Goal: Transaction & Acquisition: Purchase product/service

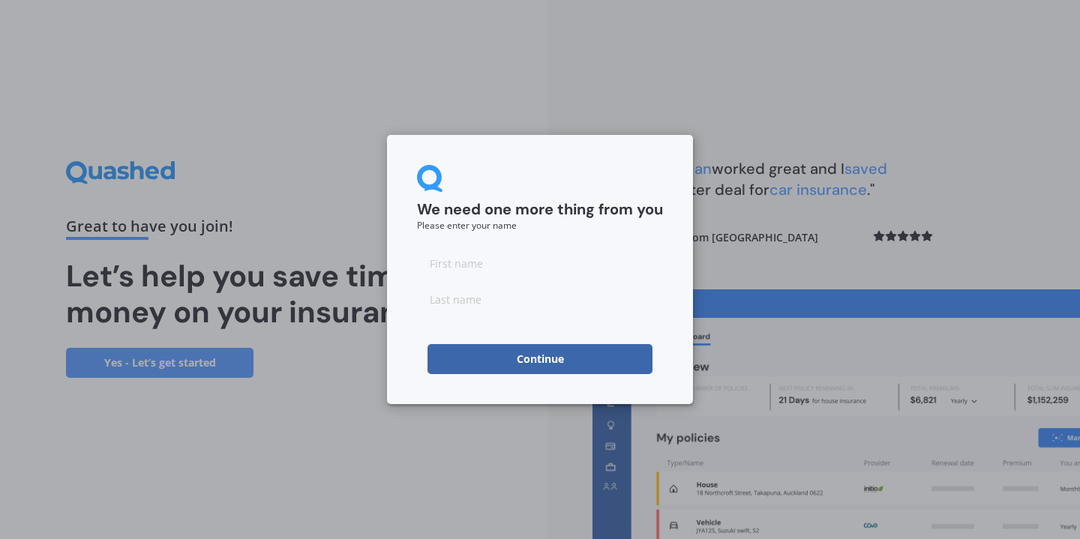
click at [498, 262] on input at bounding box center [540, 263] width 246 height 30
type input "DeArne"
click at [476, 295] on input at bounding box center [540, 299] width 246 height 30
type input "Bell"
click at [484, 353] on button "Continue" at bounding box center [539, 359] width 225 height 30
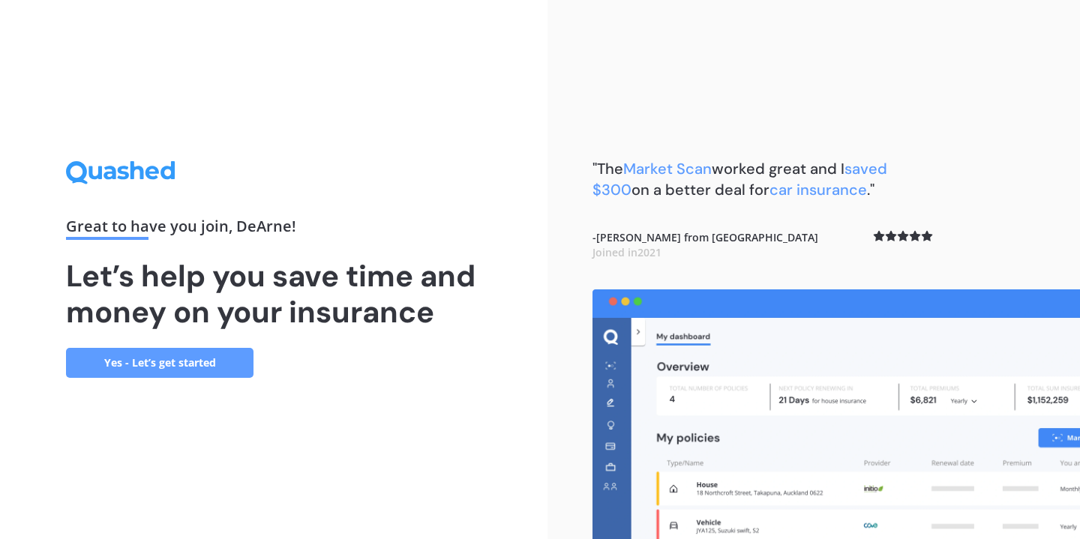
click at [131, 362] on link "Yes - Let’s get started" at bounding box center [159, 363] width 187 height 30
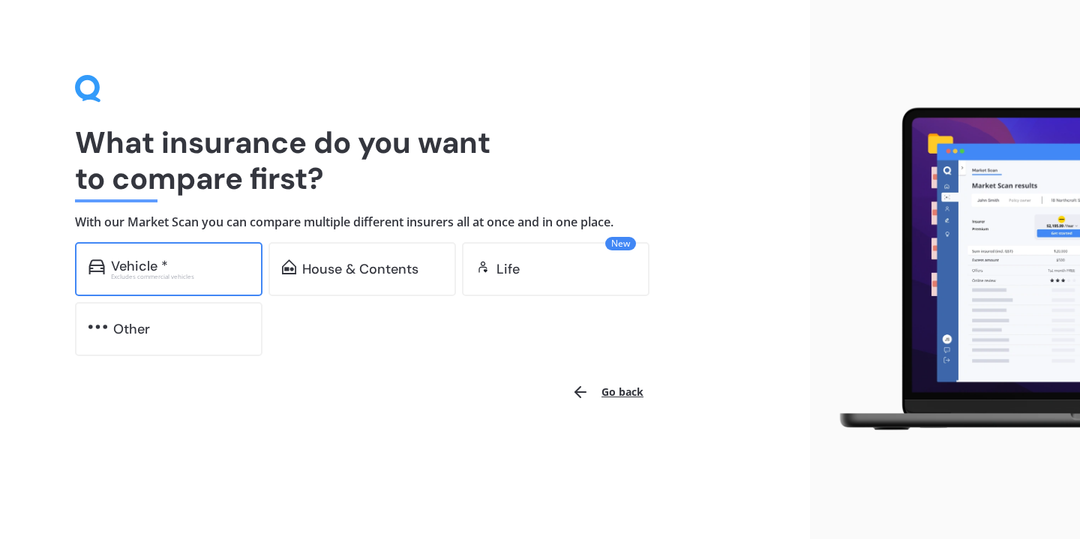
click at [154, 262] on div "Vehicle *" at bounding box center [139, 266] width 57 height 15
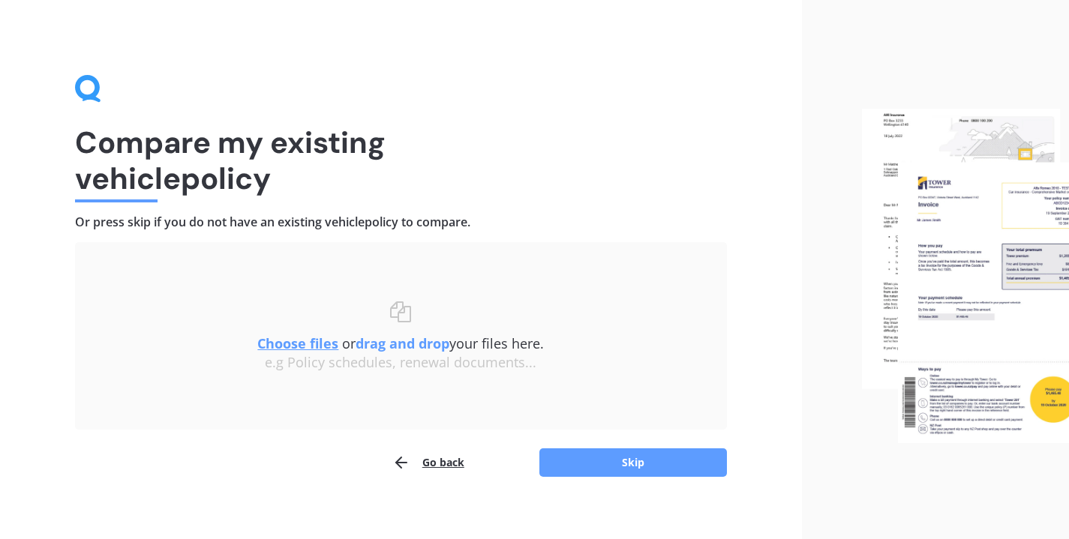
click at [289, 345] on u "Choose files" at bounding box center [297, 343] width 81 height 18
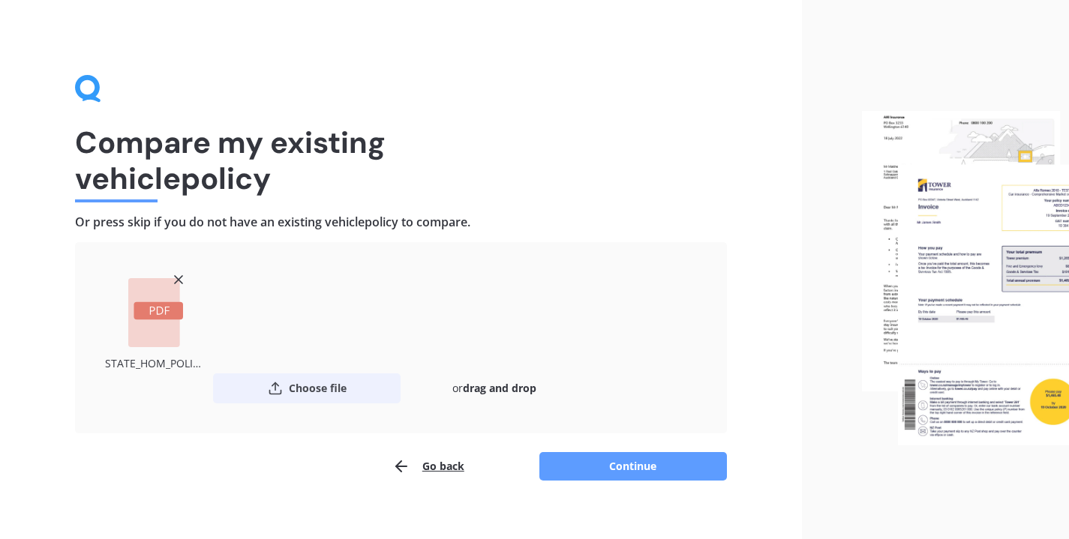
click at [319, 389] on button "Choose file" at bounding box center [306, 388] width 187 height 30
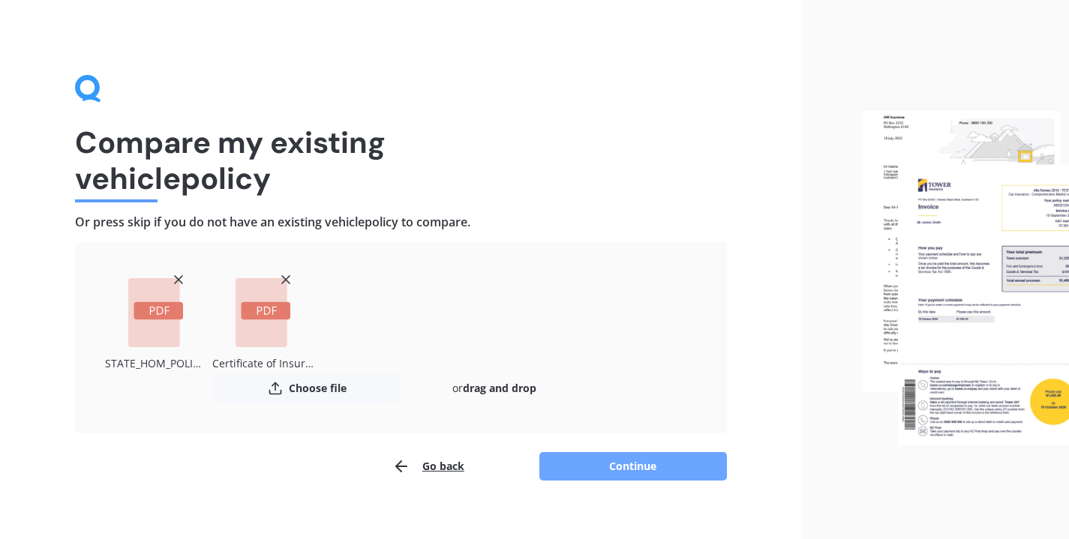
click at [613, 468] on button "Continue" at bounding box center [632, 466] width 187 height 28
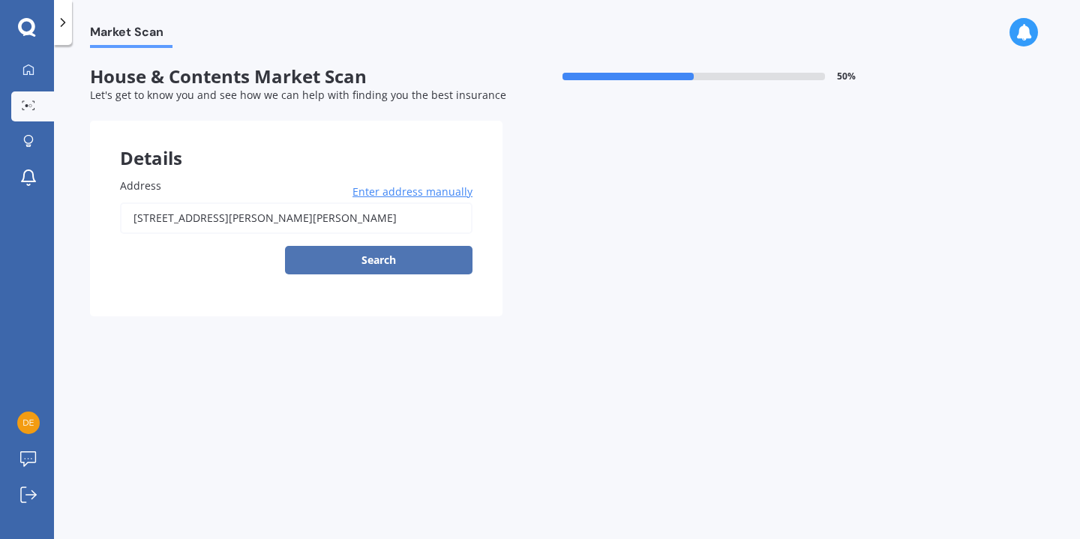
click at [361, 267] on button "Search" at bounding box center [378, 260] width 187 height 28
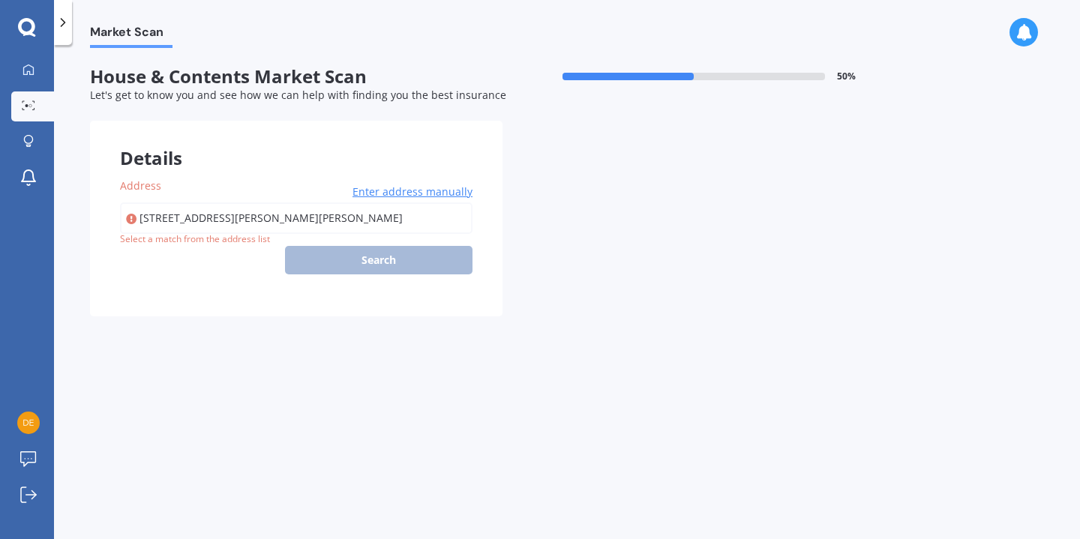
type input "60 Walker Road, Point Chevalier, Auckland 1022"
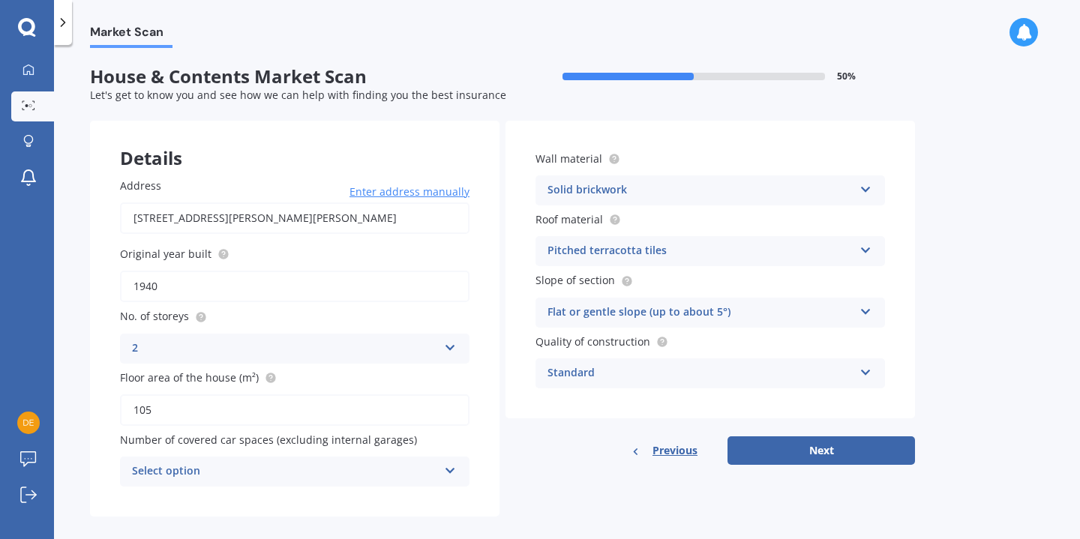
click at [445, 355] on div "2 1 2 3 4 5+" at bounding box center [294, 349] width 349 height 30
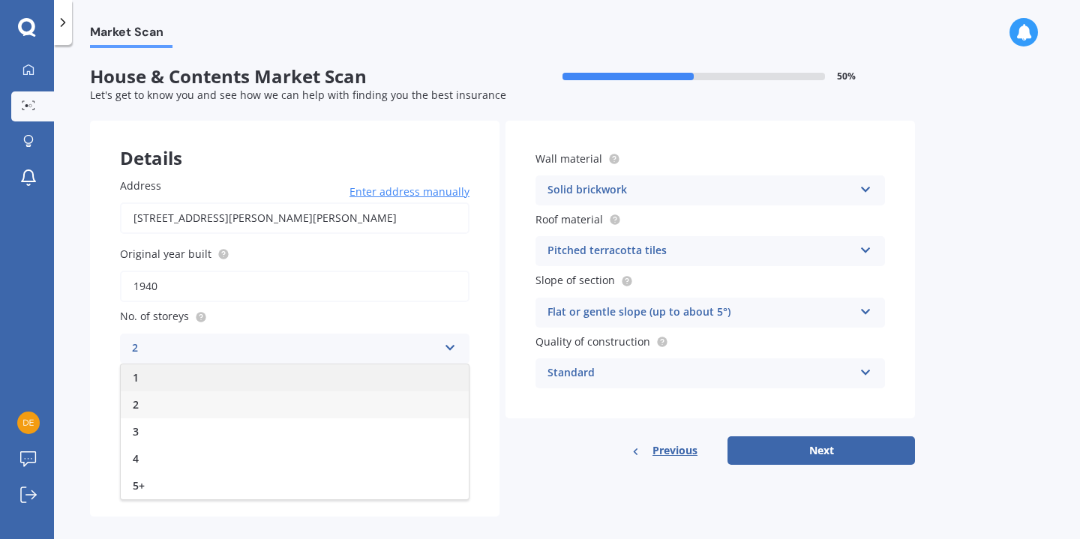
click at [320, 384] on div "1" at bounding box center [295, 377] width 348 height 27
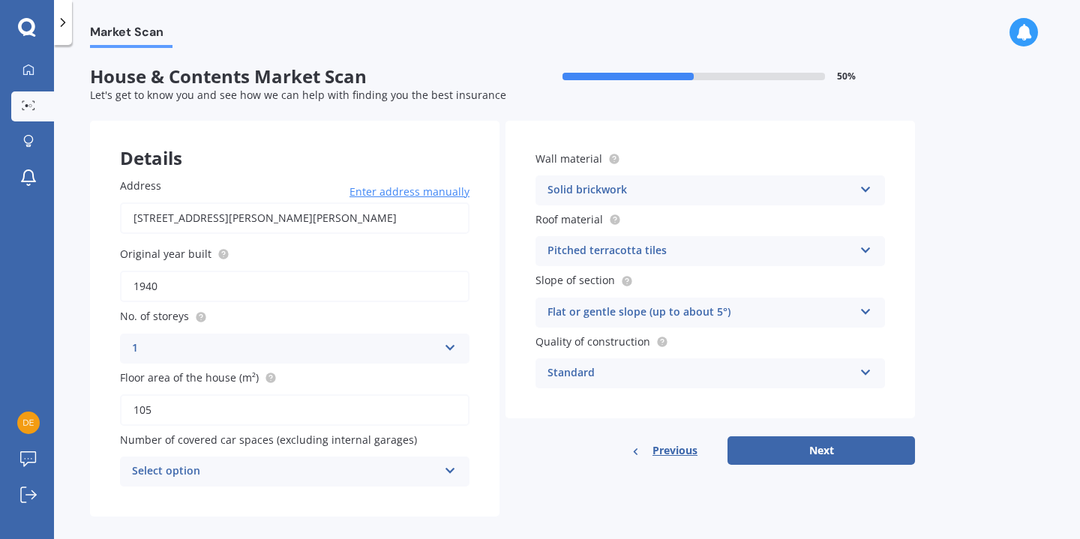
click at [358, 384] on label "Floor area of the house (m²)" at bounding box center [291, 378] width 343 height 16
click at [358, 394] on input "105" at bounding box center [294, 409] width 349 height 31
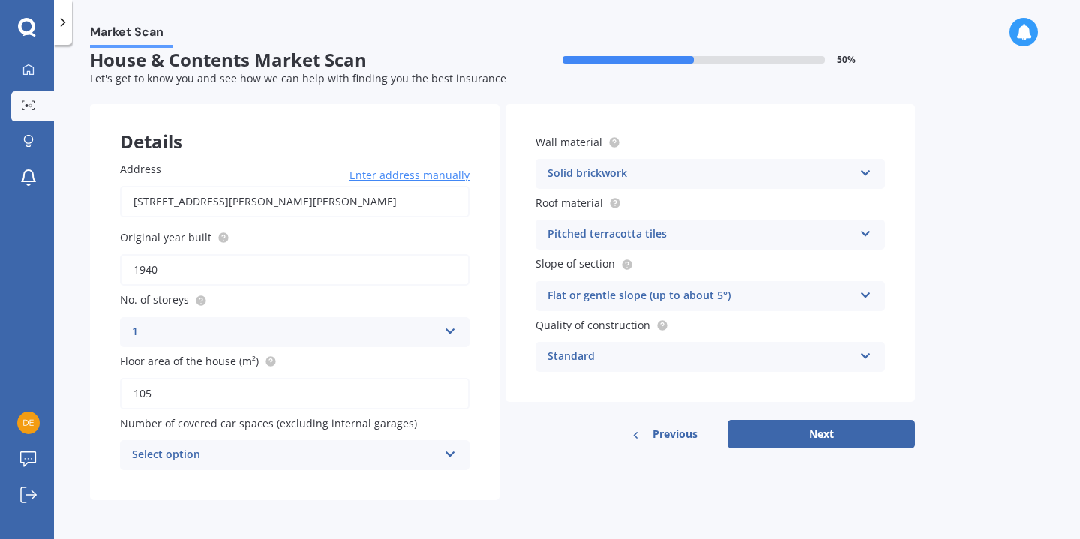
click at [403, 454] on div "Select option" at bounding box center [285, 455] width 306 height 18
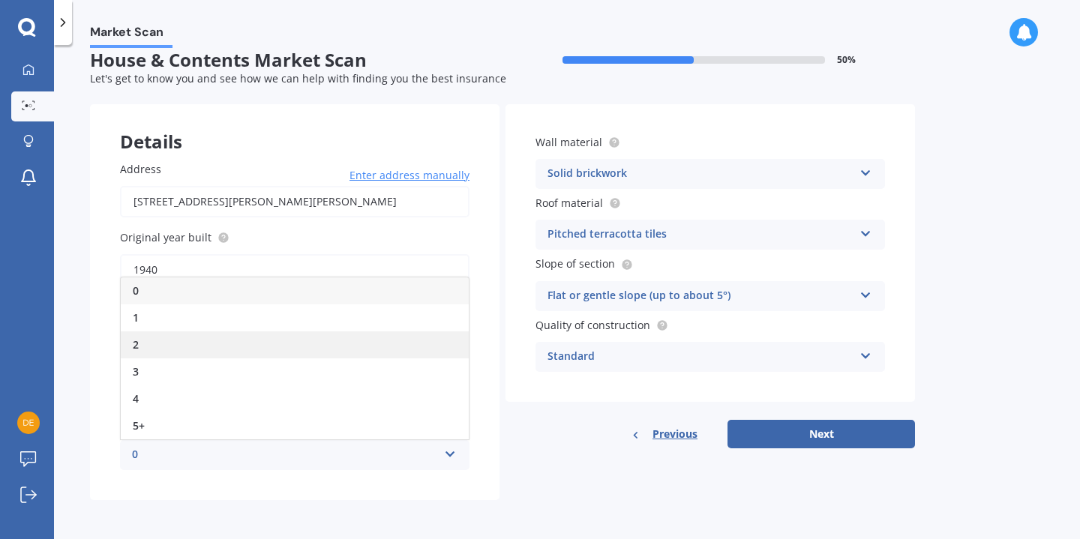
click at [166, 344] on div "2" at bounding box center [295, 344] width 348 height 27
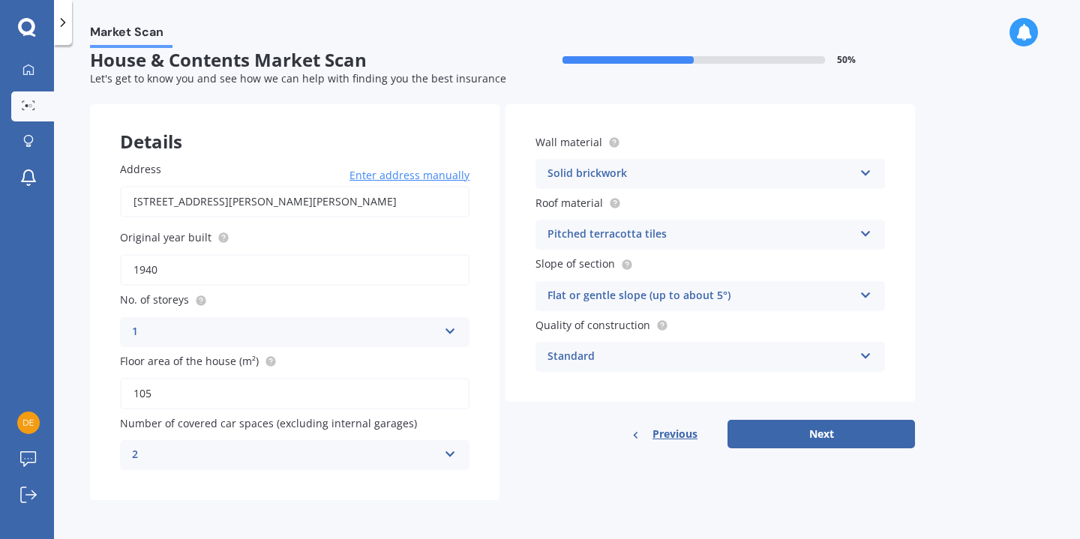
click at [621, 506] on form "House & Contents Market Scan 50 % Let's get to know you and see how we can help…" at bounding box center [502, 280] width 825 height 463
click at [812, 297] on div "Flat or gentle slope (up to about 5°)" at bounding box center [700, 296] width 306 height 18
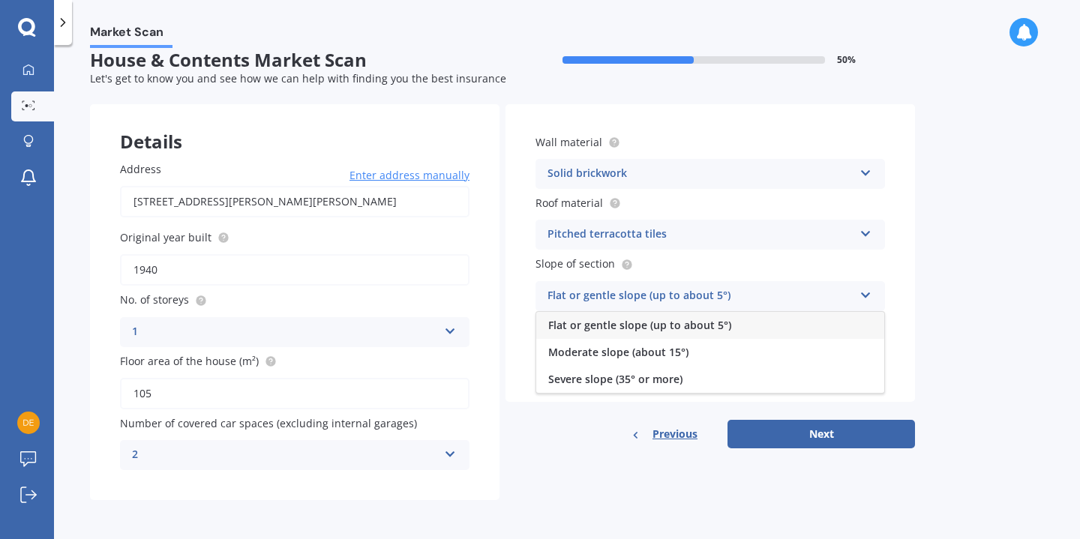
click at [802, 322] on div "Flat or gentle slope (up to about 5°)" at bounding box center [710, 325] width 348 height 27
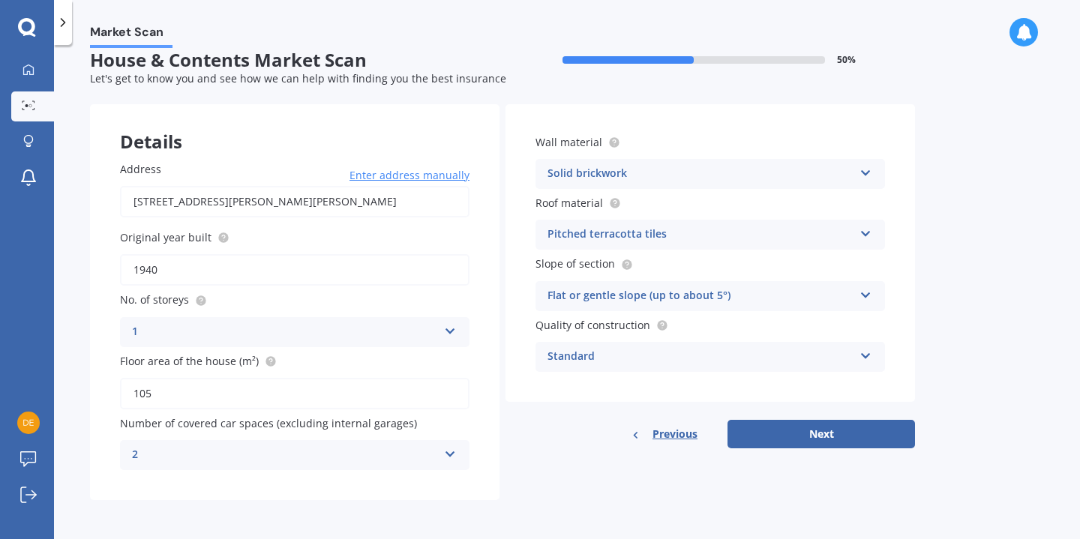
click at [949, 313] on div "Market Scan House & Contents Market Scan 50 % Let's get to know you and see how…" at bounding box center [567, 295] width 1026 height 494
click at [836, 356] on div "Standard" at bounding box center [700, 357] width 306 height 18
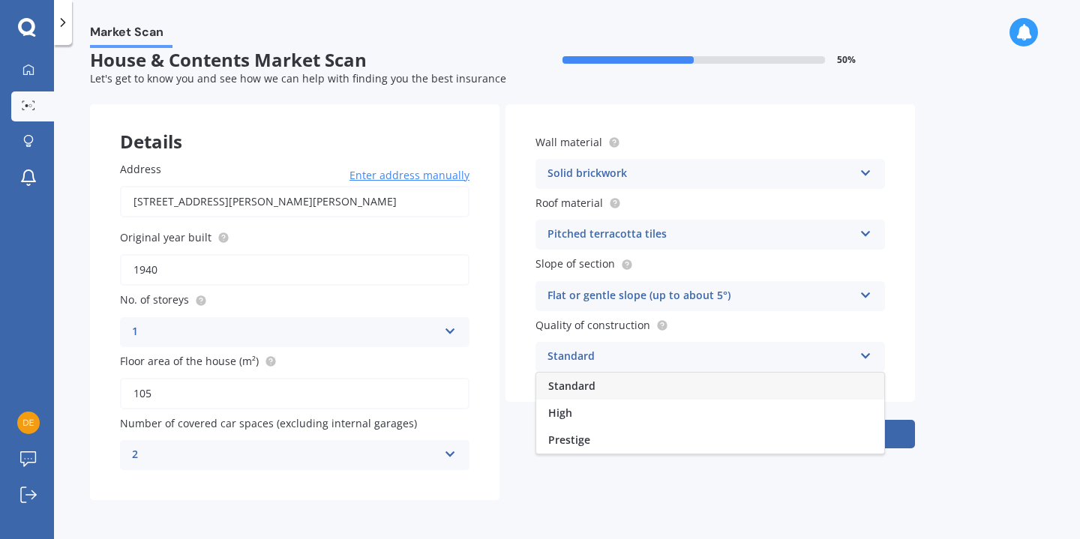
click at [824, 381] on div "Standard" at bounding box center [710, 386] width 348 height 27
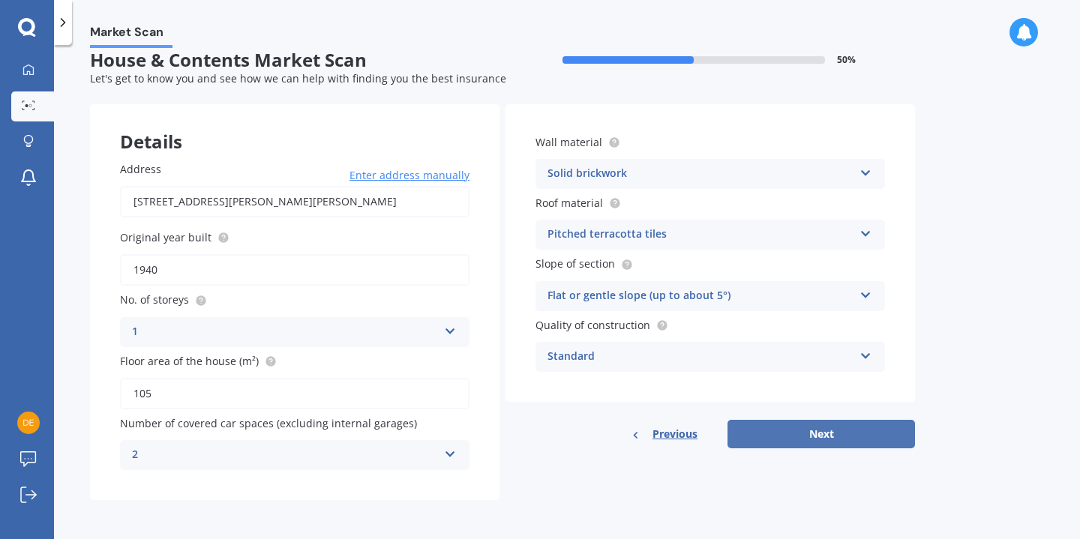
click at [841, 439] on button "Next" at bounding box center [820, 434] width 187 height 28
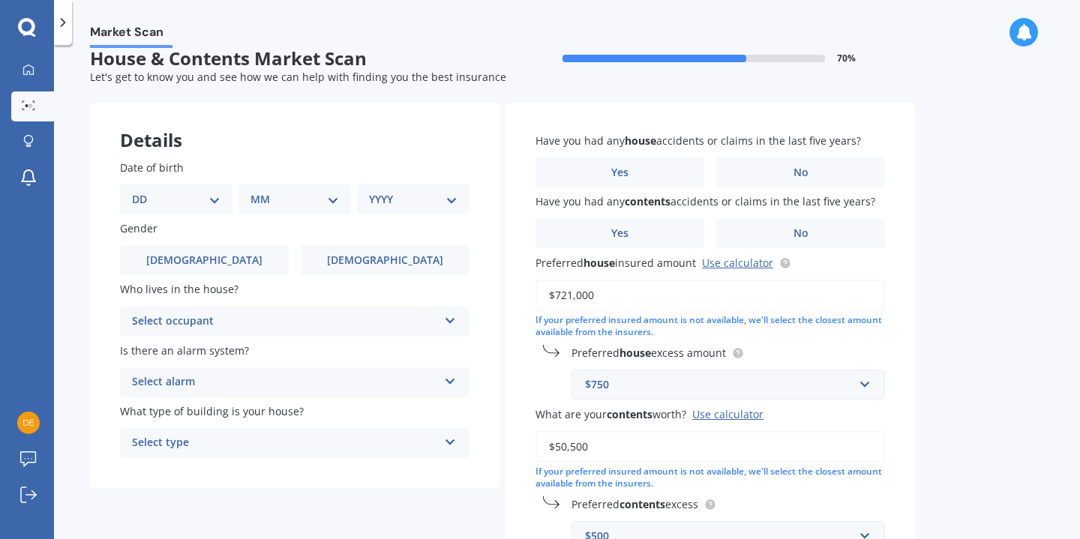
scroll to position [0, 0]
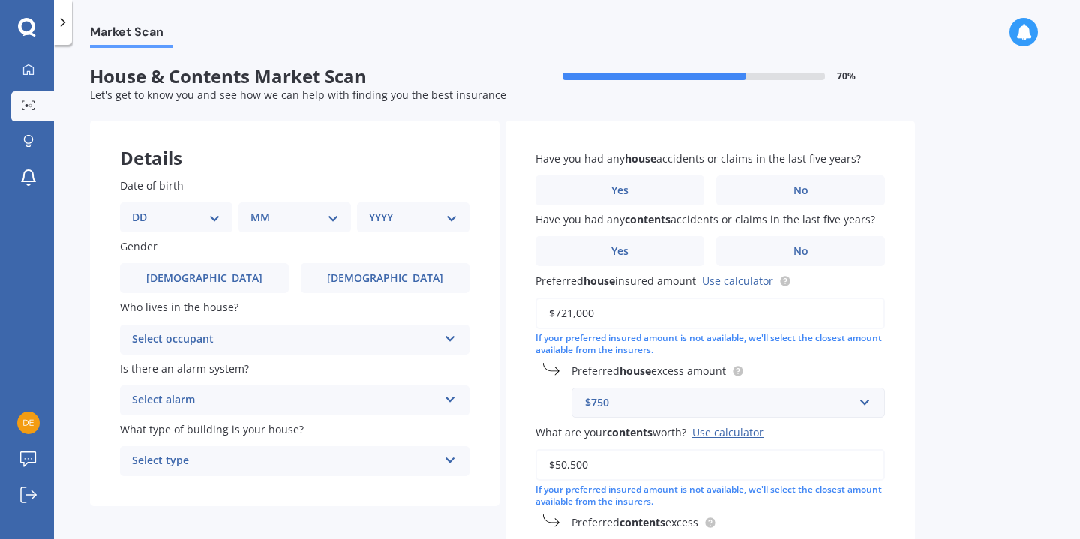
click at [211, 215] on select "DD 01 02 03 04 05 06 07 08 09 10 11 12 13 14 15 16 17 18 19 20 21 22 23 24 25 2…" at bounding box center [176, 217] width 88 height 16
select select "23"
click at [144, 209] on select "DD 01 02 03 04 05 06 07 08 09 10 11 12 13 14 15 16 17 18 19 20 21 22 23 24 25 2…" at bounding box center [176, 217] width 88 height 16
click at [326, 217] on select "MM 01 02 03 04 05 06 07 08 09 10 11 12" at bounding box center [297, 217] width 82 height 16
select select "08"
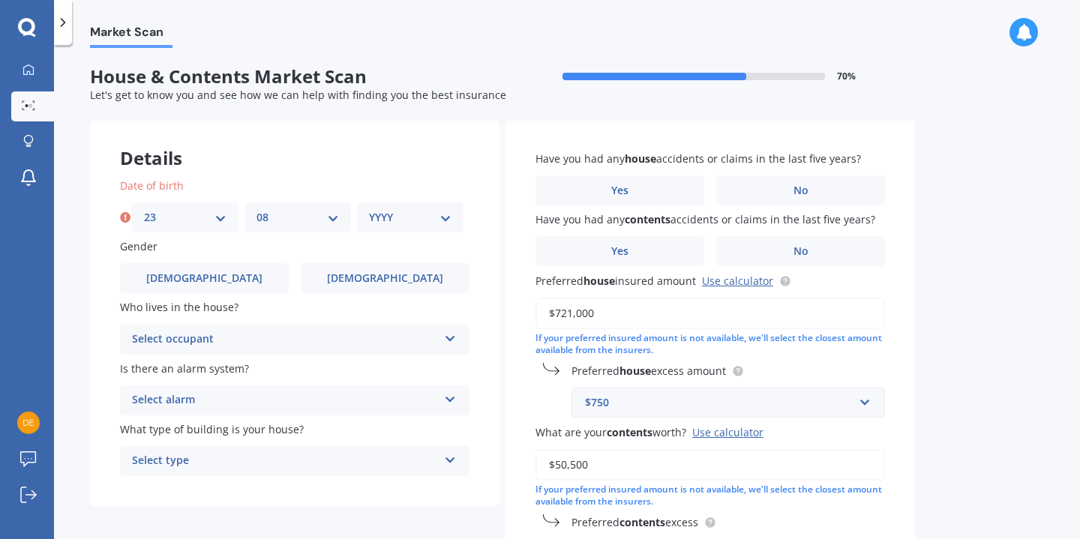
click at [256, 209] on select "MM 01 02 03 04 05 06 07 08 09 10 11 12" at bounding box center [297, 217] width 82 height 16
click at [445, 217] on select "YYYY 2009 2008 2007 2006 2005 2004 2003 2002 2001 2000 1999 1998 1997 1996 1995…" at bounding box center [410, 217] width 82 height 16
select select "1988"
click at [369, 209] on select "YYYY 2009 2008 2007 2006 2005 2004 2003 2002 2001 2000 1999 1998 1997 1996 1995…" at bounding box center [410, 217] width 82 height 16
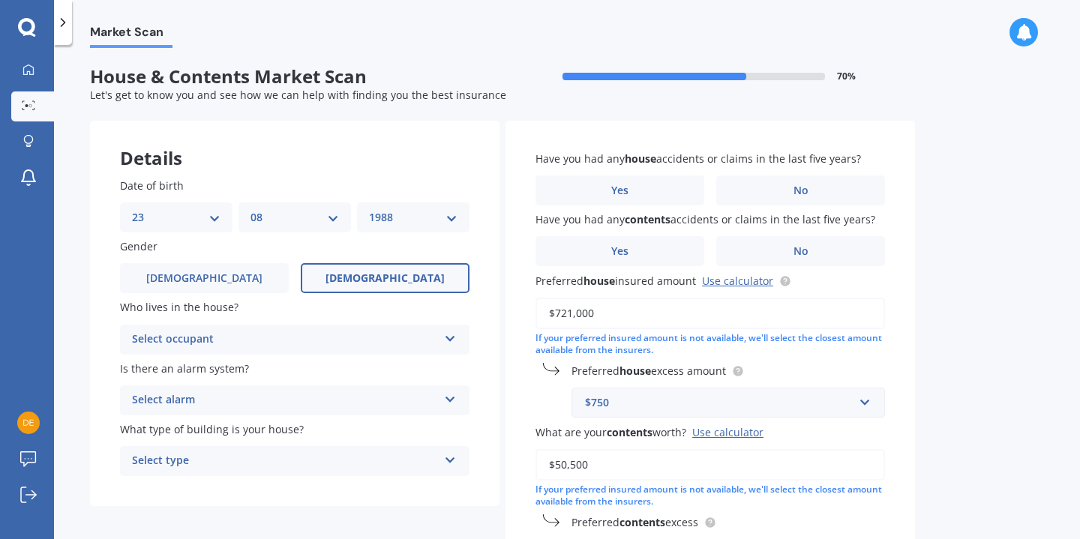
click at [372, 277] on span "Female" at bounding box center [384, 278] width 119 height 13
click at [0, 0] on input "Female" at bounding box center [0, 0] width 0 height 0
click at [364, 341] on div "Select occupant" at bounding box center [285, 340] width 306 height 18
click at [209, 367] on div "Owner" at bounding box center [295, 368] width 348 height 27
click at [316, 403] on div "Select alarm" at bounding box center [285, 400] width 306 height 18
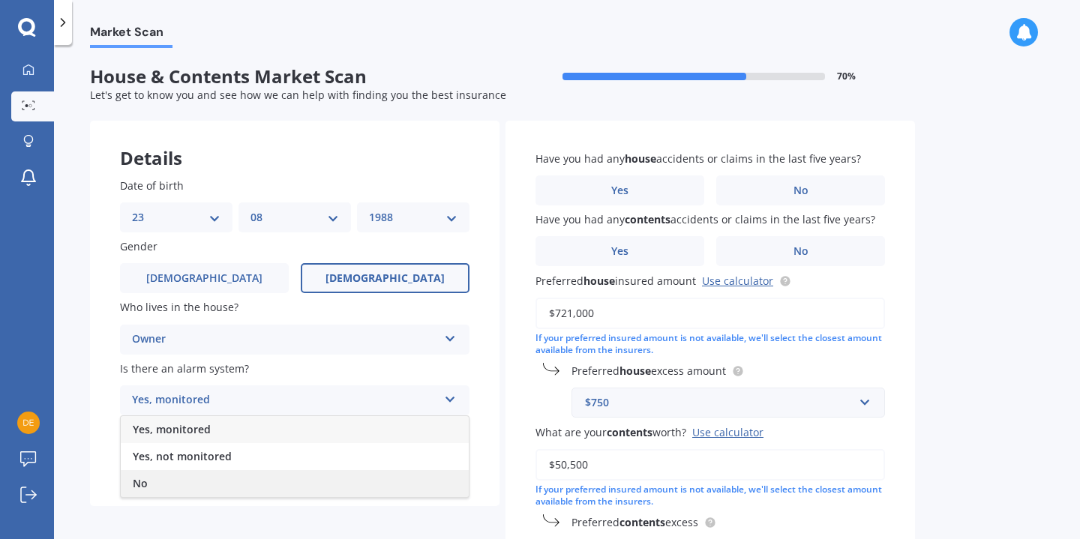
click at [170, 481] on div "No" at bounding box center [295, 483] width 348 height 27
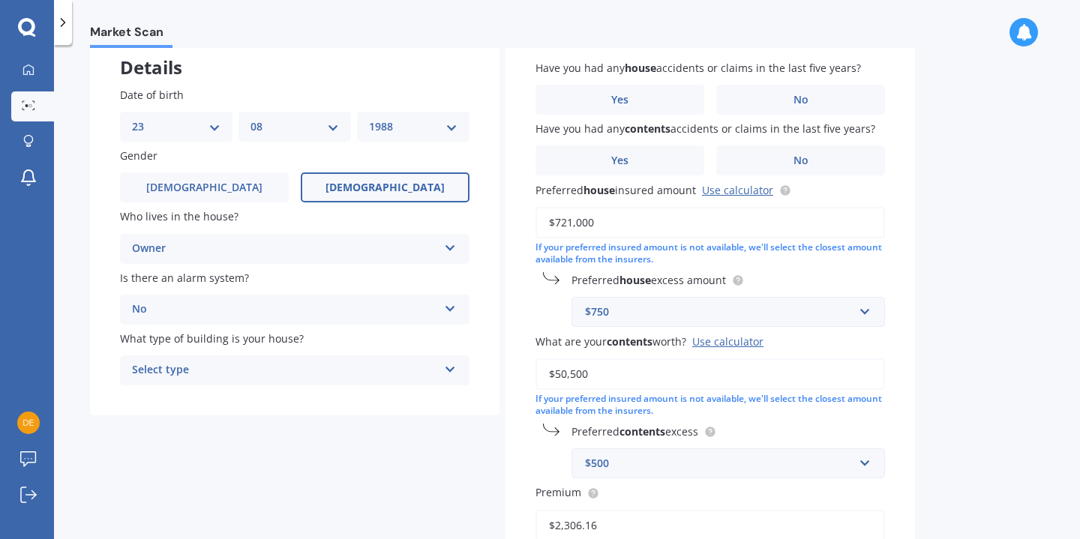
scroll to position [92, 0]
click at [293, 368] on div "Select type" at bounding box center [285, 369] width 306 height 18
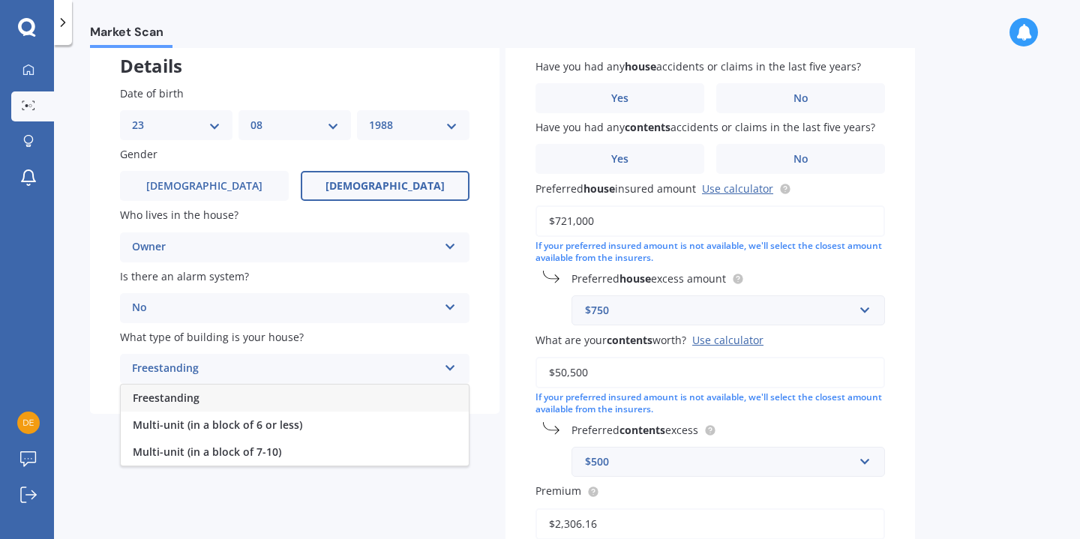
click at [281, 397] on div "Freestanding" at bounding box center [295, 398] width 348 height 27
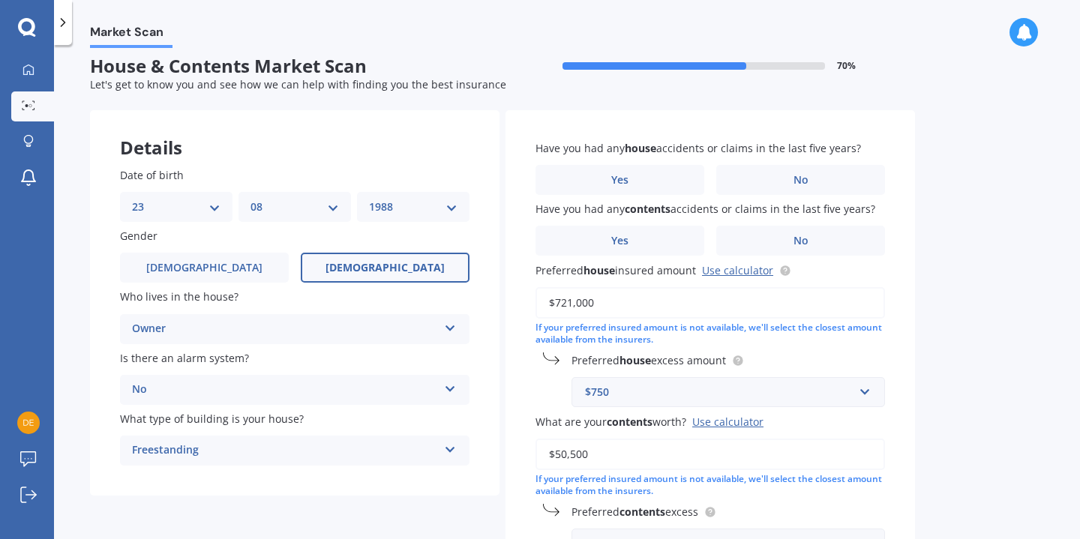
scroll to position [6, 0]
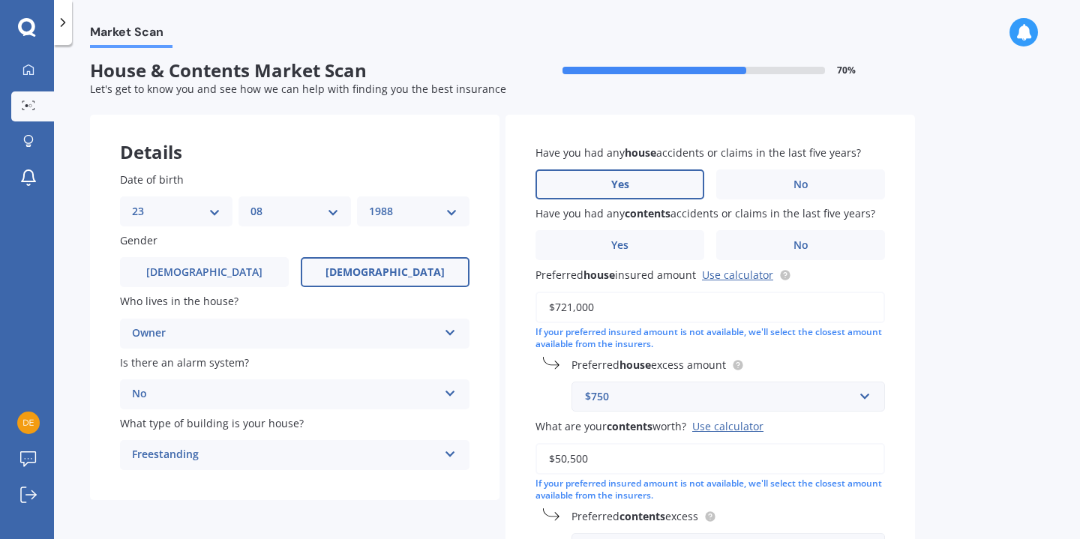
click at [620, 190] on span "Yes" at bounding box center [620, 184] width 18 height 13
click at [0, 0] on input "Yes" at bounding box center [0, 0] width 0 height 0
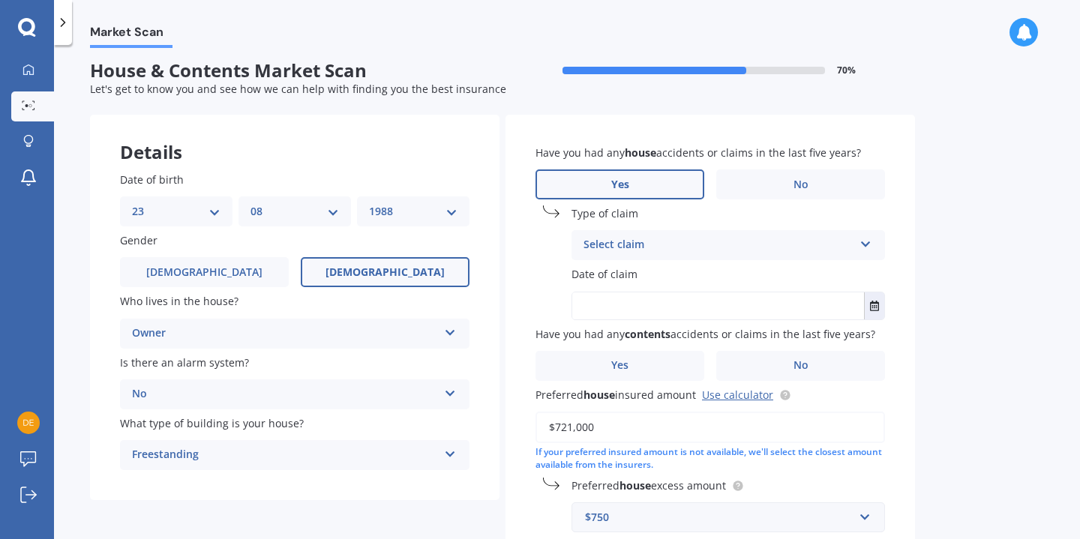
click at [706, 244] on div "Select claim" at bounding box center [718, 245] width 270 height 18
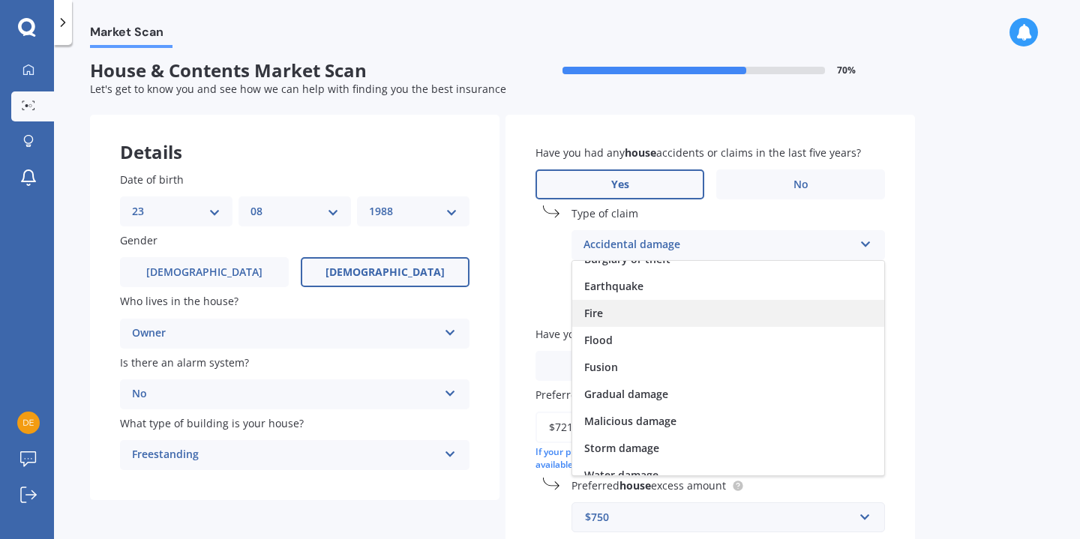
scroll to position [109, 0]
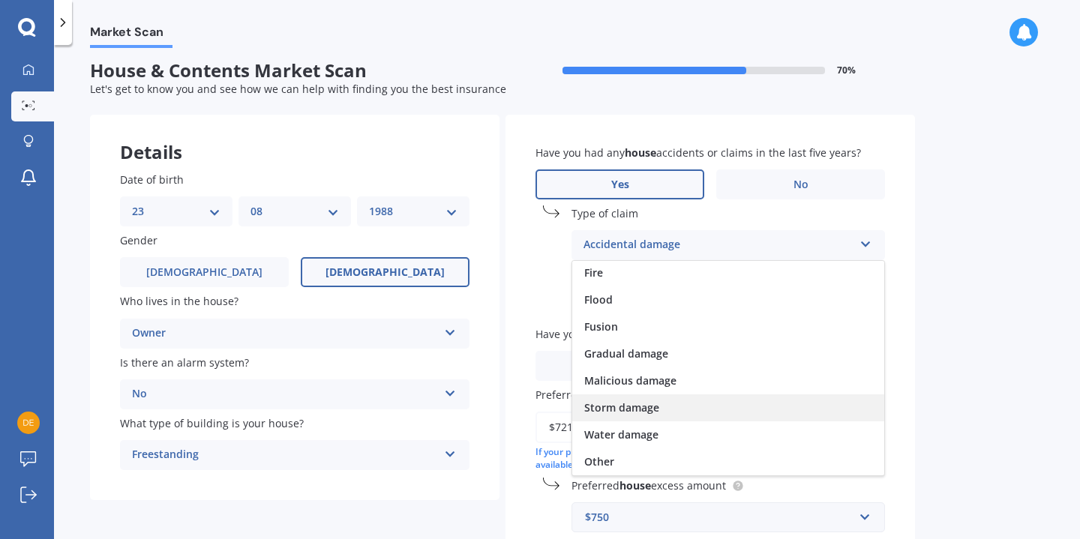
click at [695, 409] on div "Storm damage" at bounding box center [728, 407] width 312 height 27
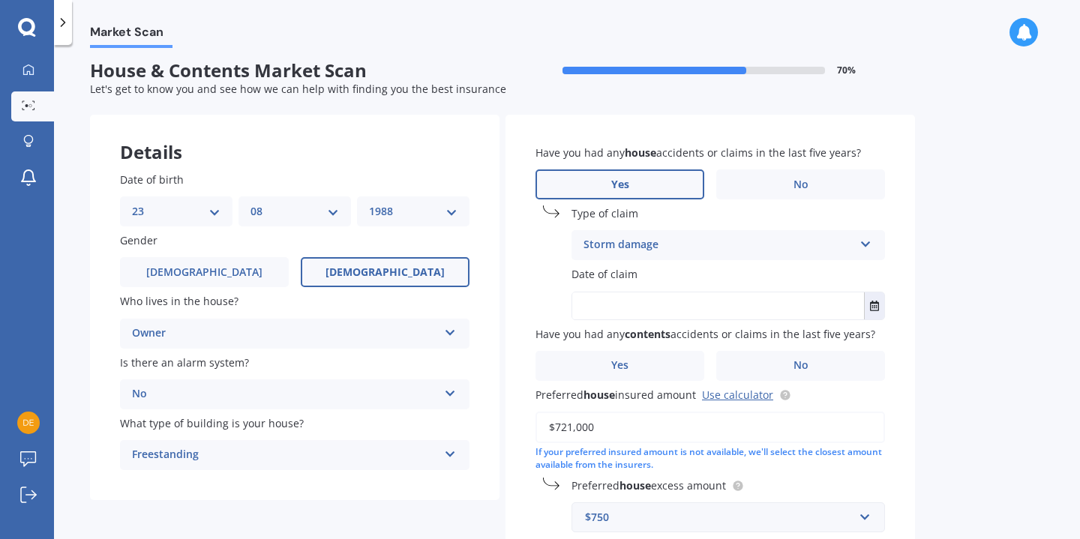
click at [635, 305] on input "text" at bounding box center [718, 305] width 292 height 27
click at [877, 309] on icon "Select date" at bounding box center [874, 306] width 9 height 10
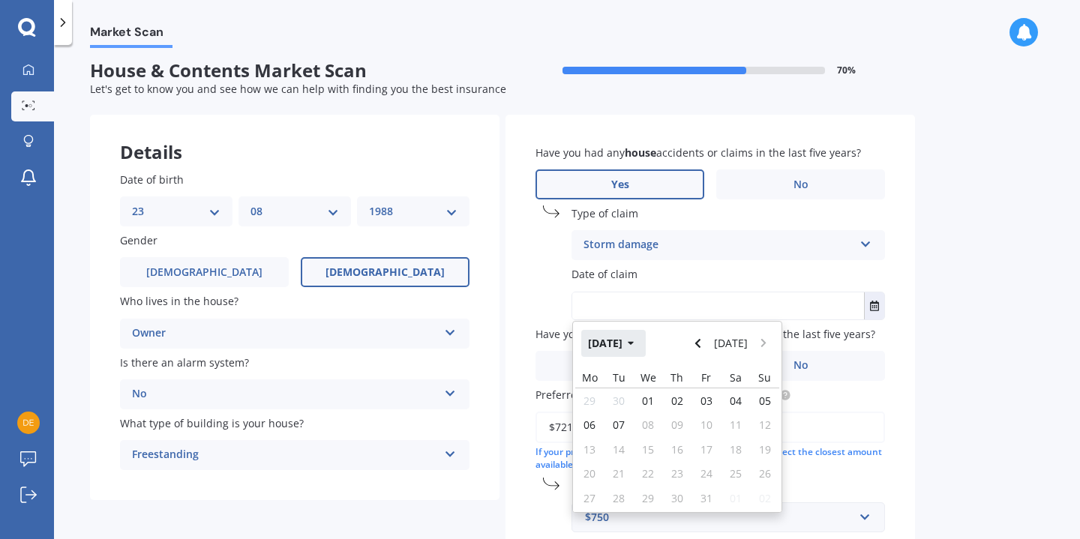
click at [633, 345] on button "Oct 2025" at bounding box center [613, 343] width 64 height 27
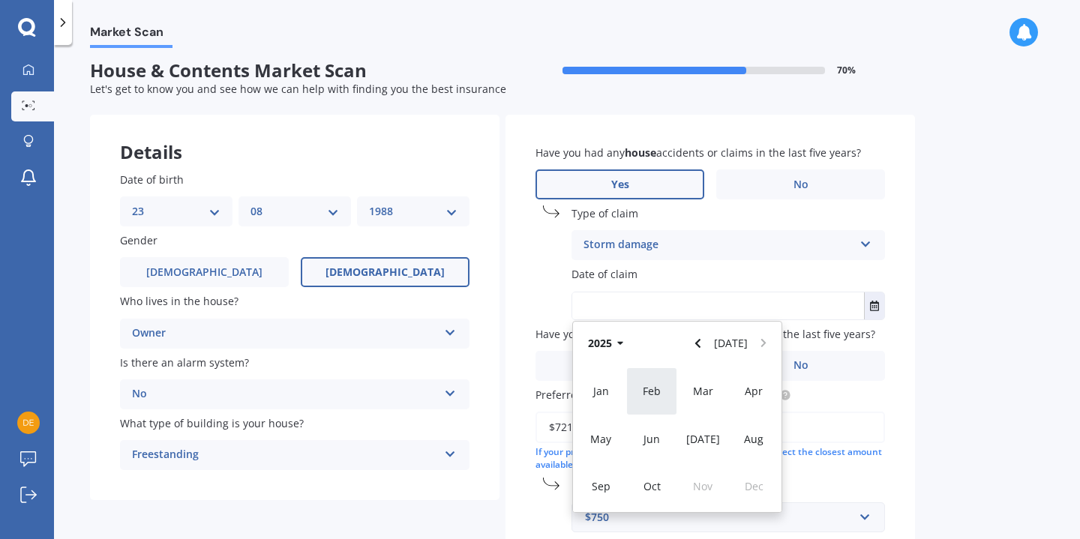
click at [655, 389] on span "Feb" at bounding box center [652, 391] width 18 height 14
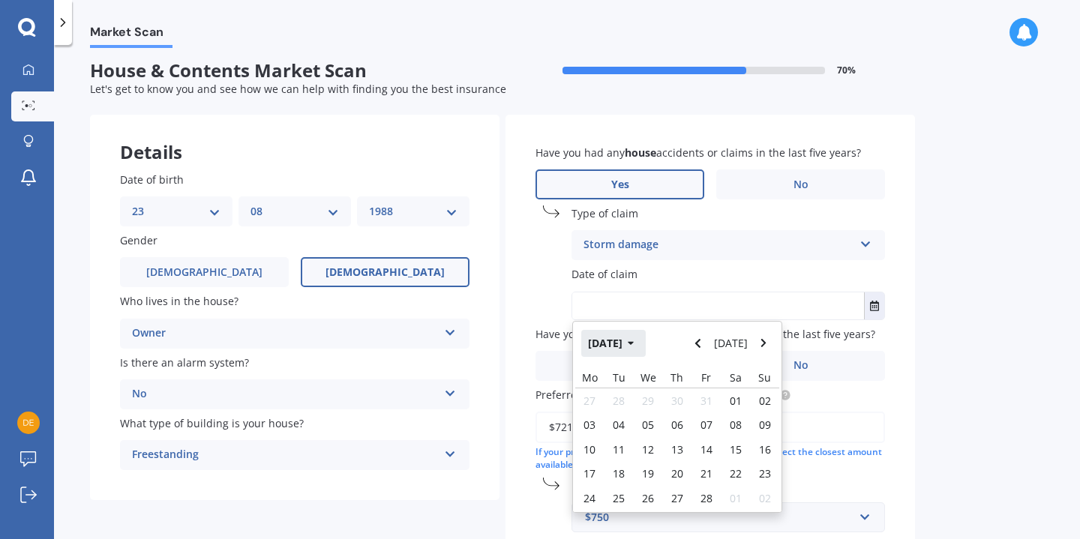
click at [629, 349] on button "Feb 2025" at bounding box center [613, 343] width 64 height 27
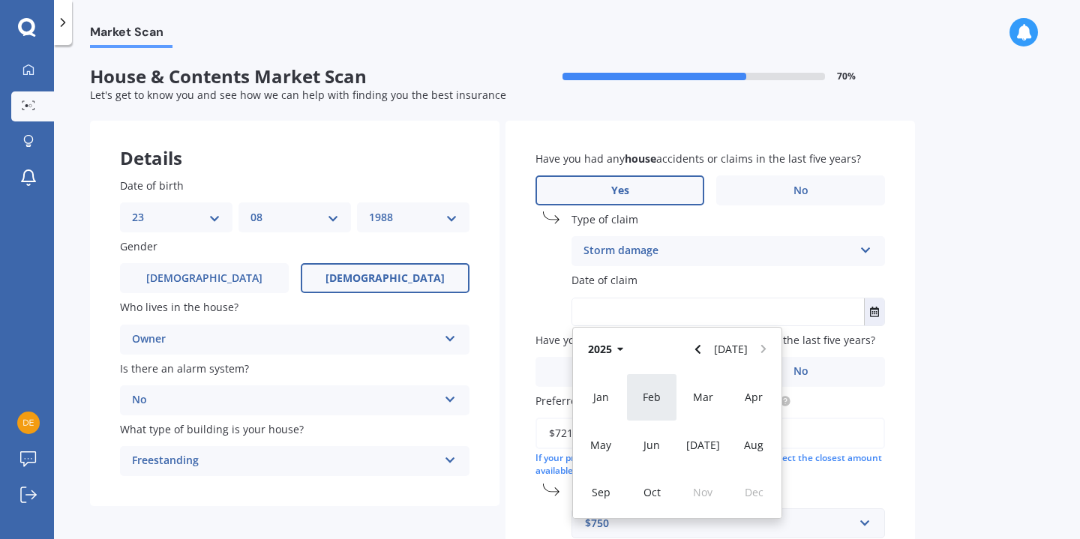
scroll to position [4, 0]
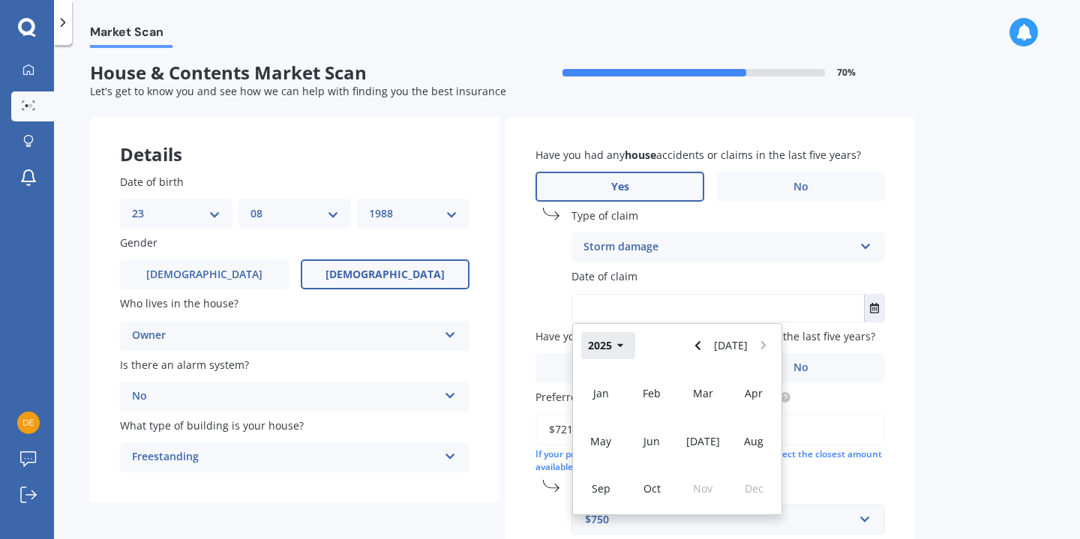
click at [607, 344] on button "2025" at bounding box center [608, 345] width 54 height 27
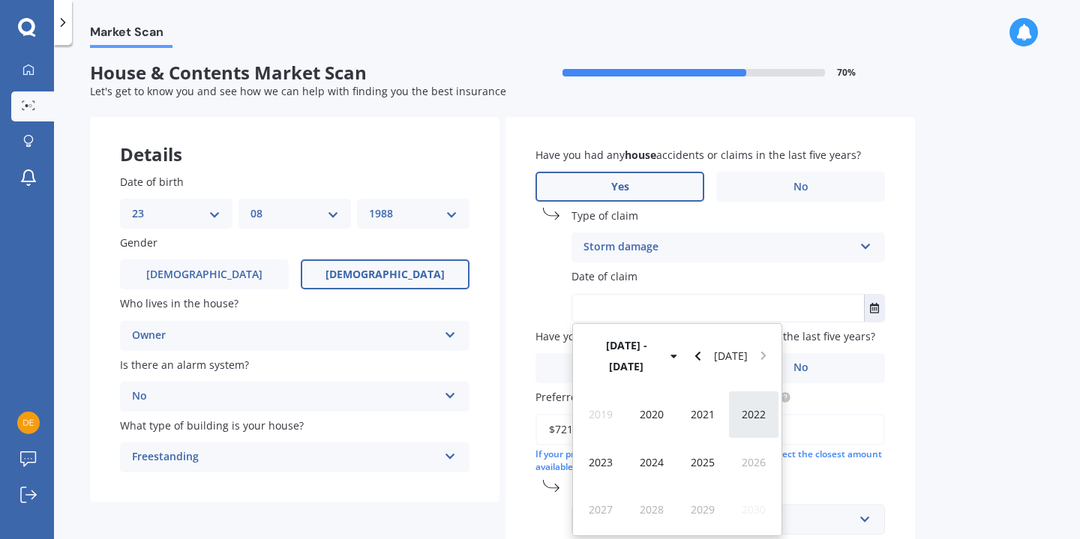
click at [751, 407] on span "2022" at bounding box center [754, 414] width 24 height 14
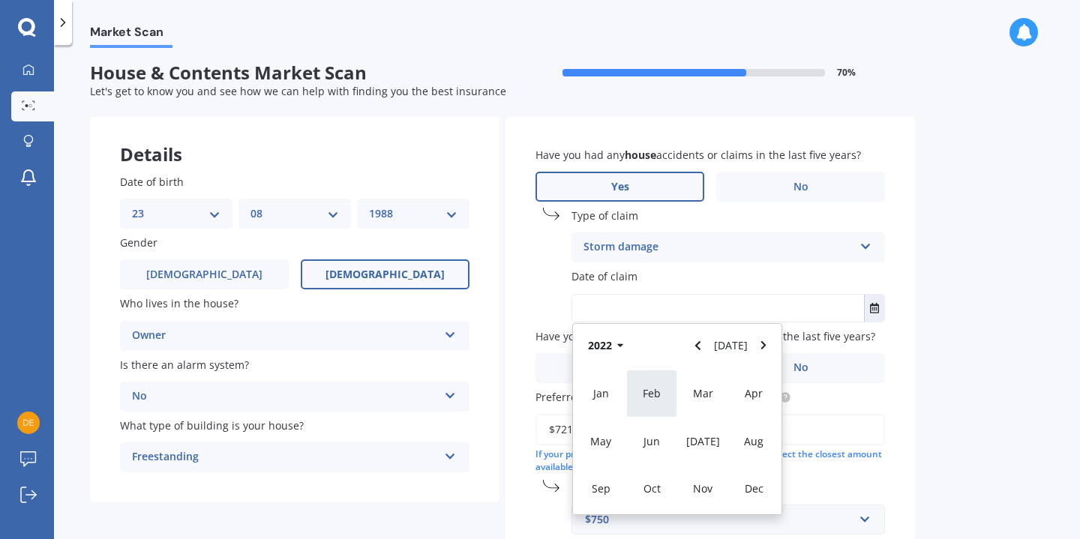
click at [643, 396] on span "Feb" at bounding box center [652, 393] width 18 height 14
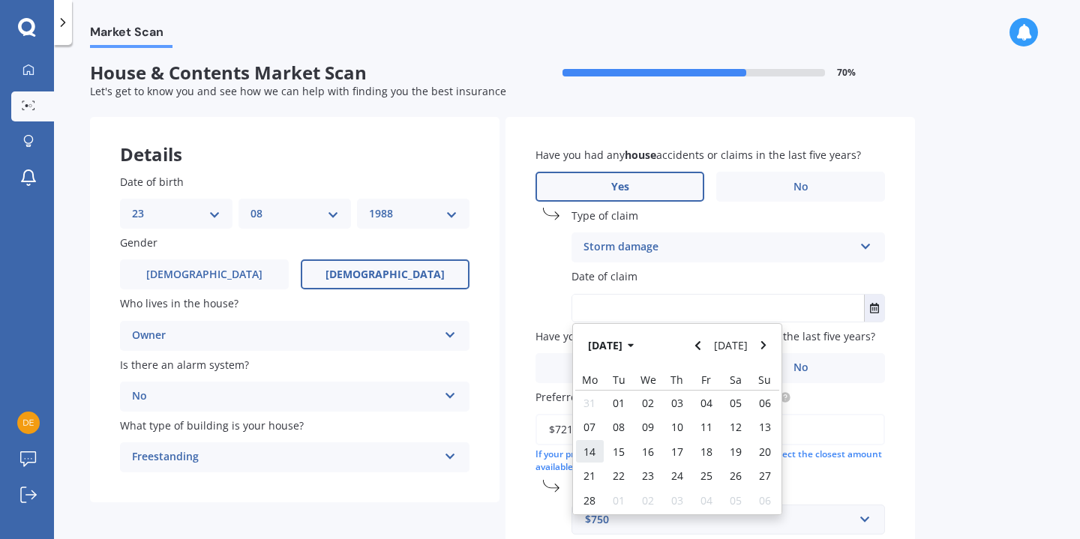
click at [592, 447] on span "14" at bounding box center [589, 452] width 12 height 14
type input "14/02/2022"
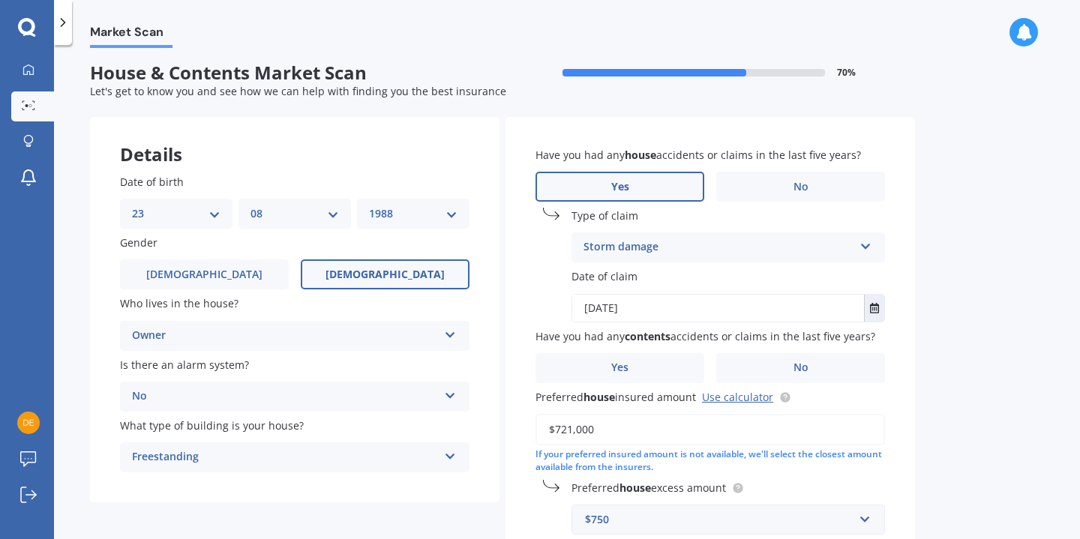
click at [964, 320] on div "Market Scan House & Contents Market Scan 70 % Let's get to know you and see how…" at bounding box center [567, 295] width 1026 height 494
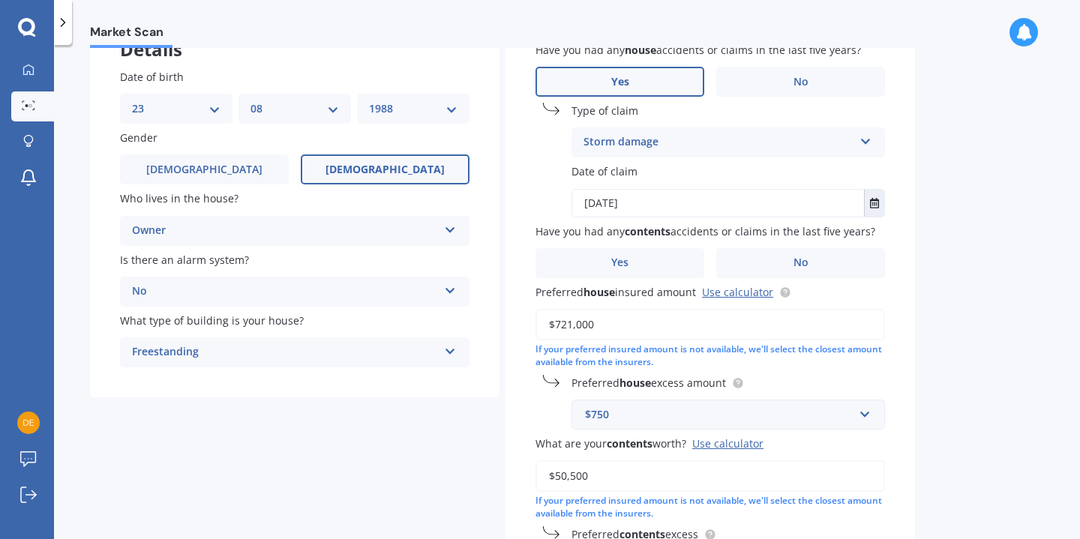
scroll to position [114, 0]
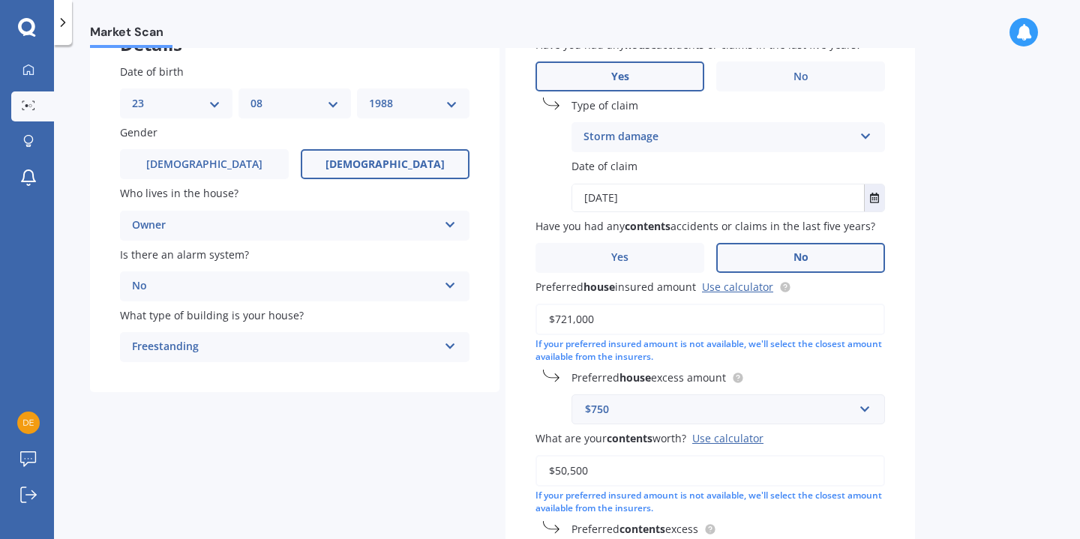
click at [803, 263] on span "No" at bounding box center [800, 257] width 15 height 13
click at [0, 0] on input "No" at bounding box center [0, 0] width 0 height 0
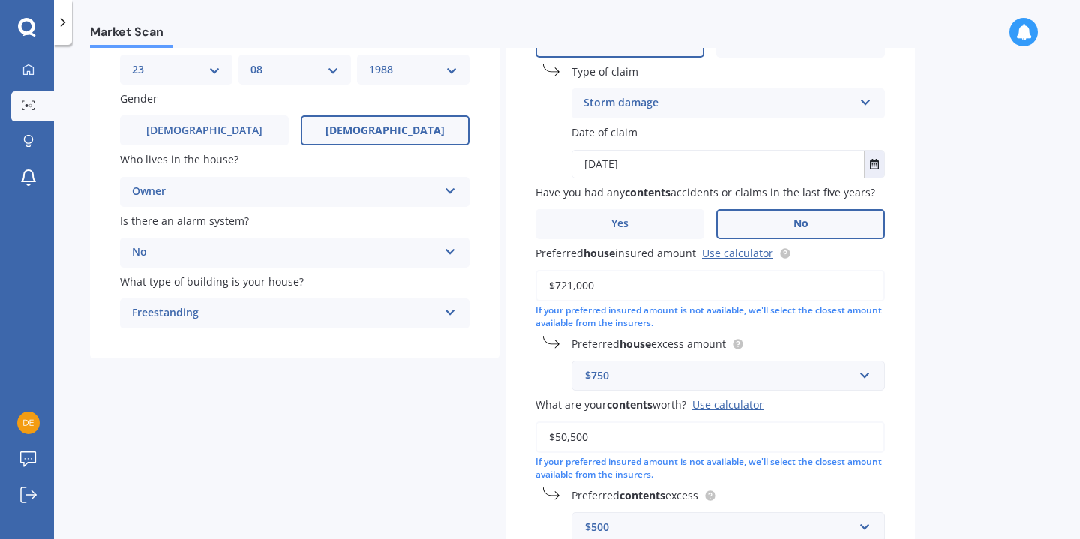
scroll to position [182, 0]
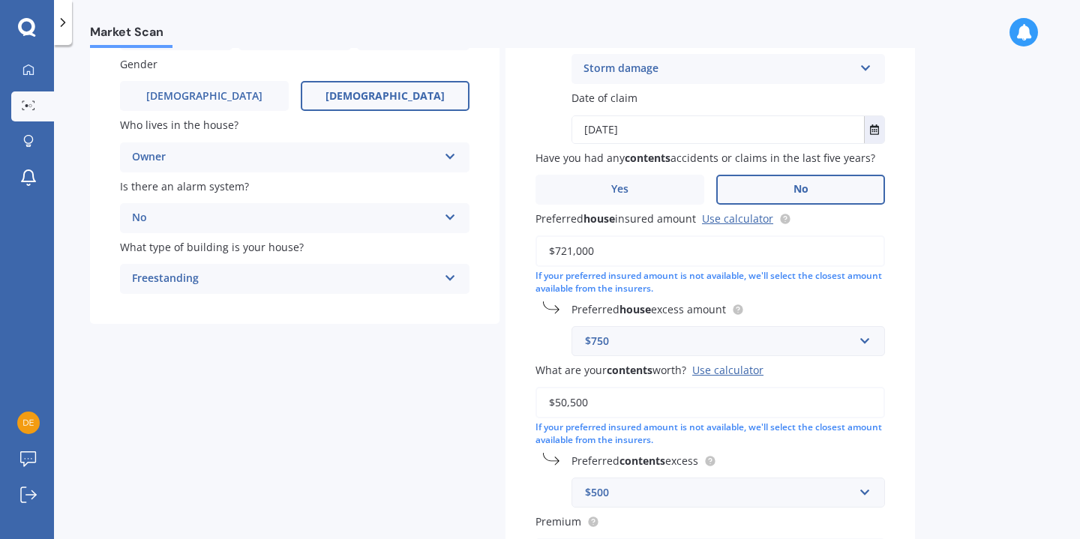
click at [1000, 315] on div "Market Scan House & Contents Market Scan 70 % Let's get to know you and see how…" at bounding box center [567, 295] width 1026 height 494
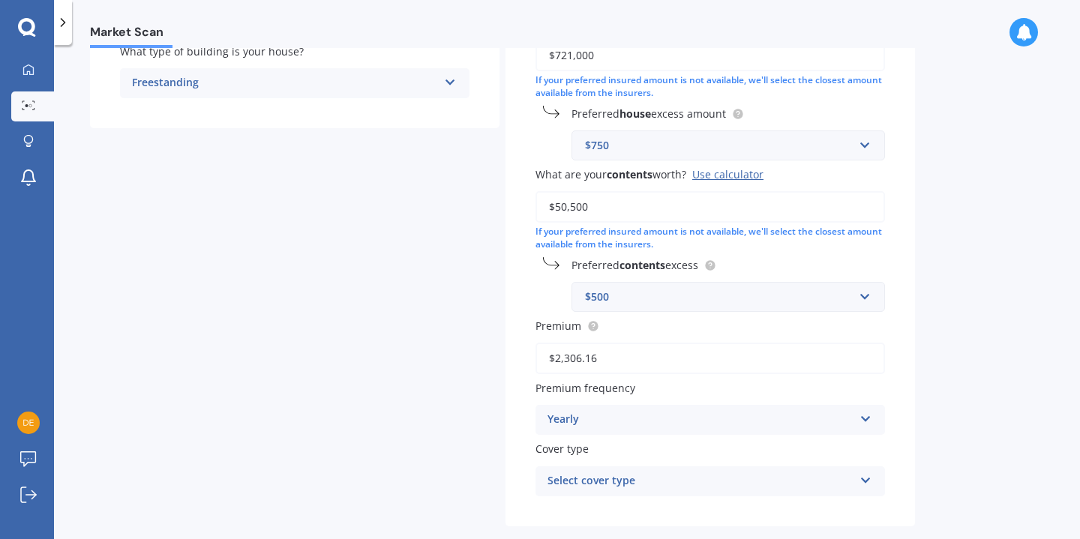
scroll to position [379, 0]
click at [743, 175] on div "Use calculator" at bounding box center [727, 173] width 71 height 14
click at [743, 190] on input "$50,500" at bounding box center [709, 205] width 349 height 31
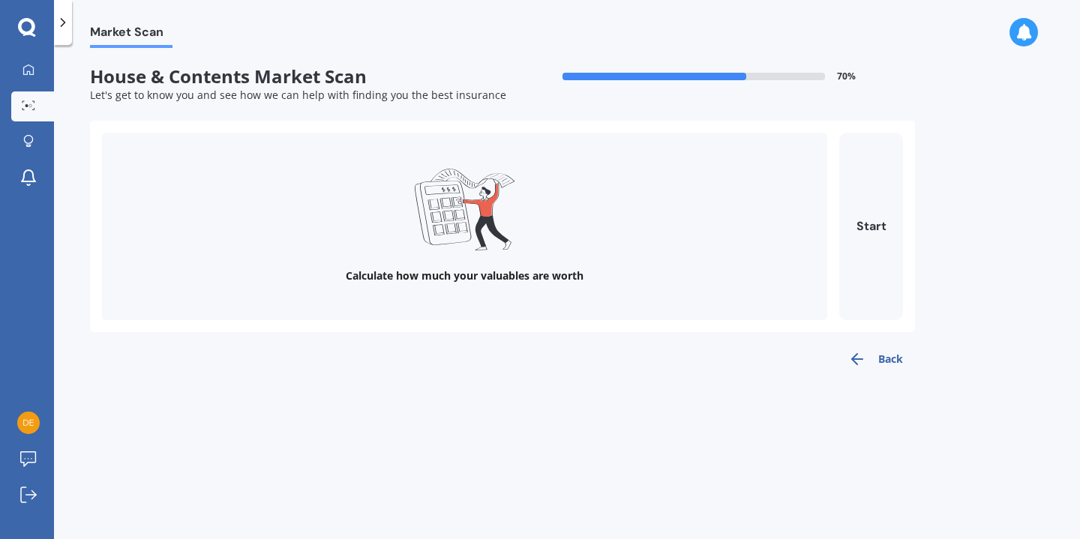
click at [859, 360] on icon "button" at bounding box center [857, 359] width 18 height 18
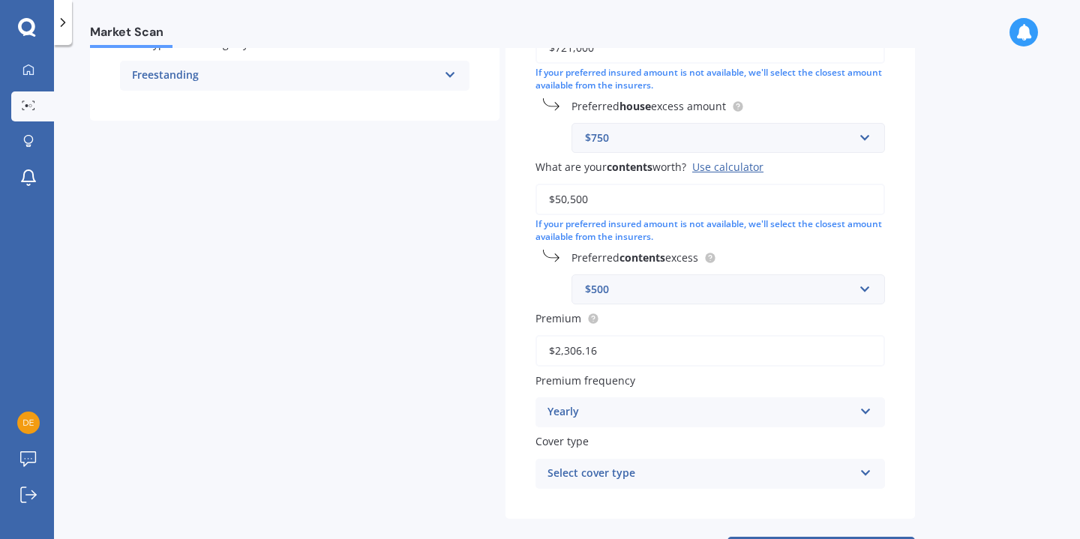
scroll to position [454, 0]
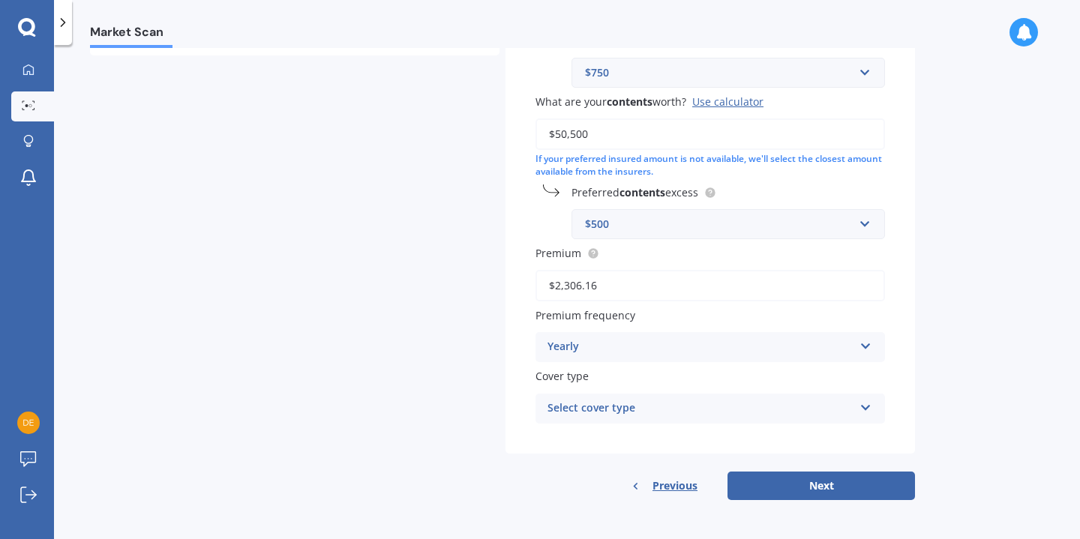
click at [868, 400] on icon at bounding box center [865, 405] width 13 height 10
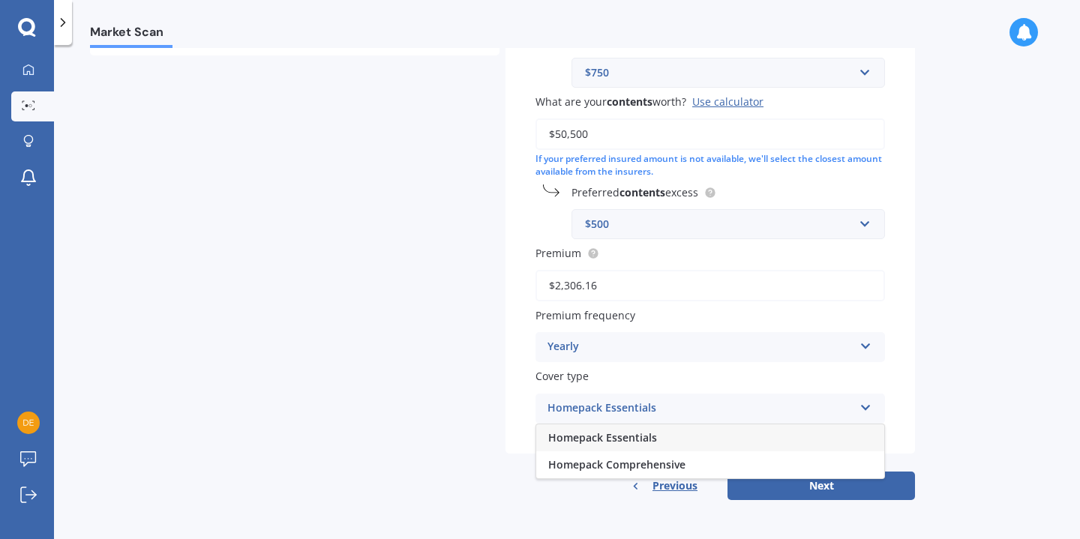
click at [868, 400] on icon at bounding box center [865, 405] width 13 height 10
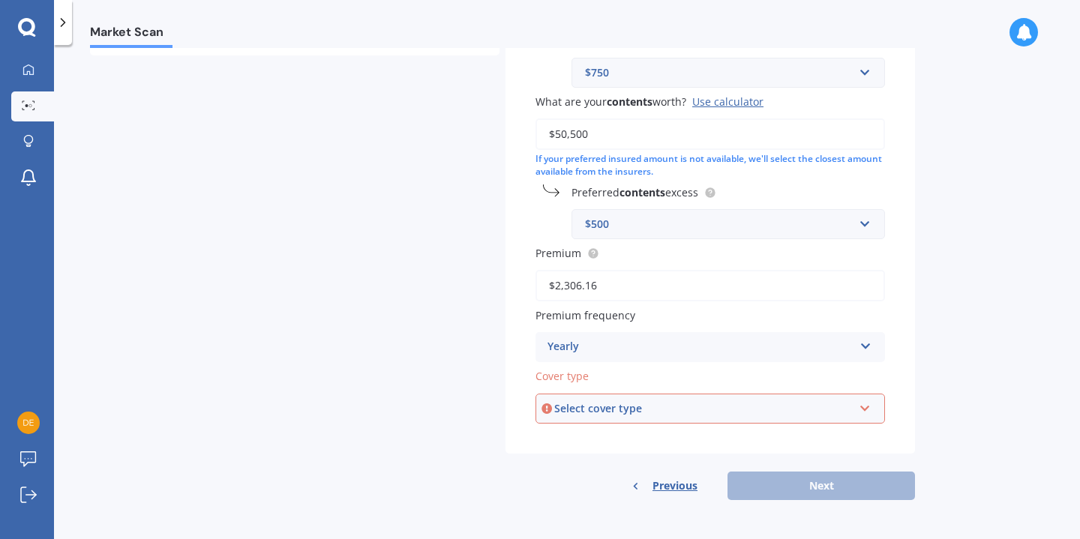
click at [868, 406] on icon at bounding box center [865, 405] width 13 height 10
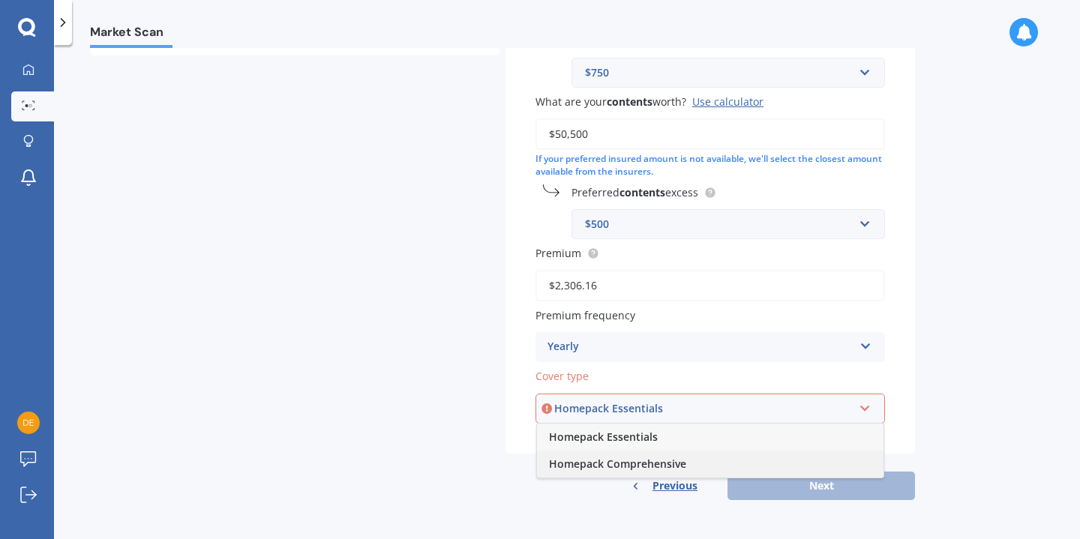
click at [819, 460] on div "Homepack Comprehensive" at bounding box center [710, 464] width 346 height 27
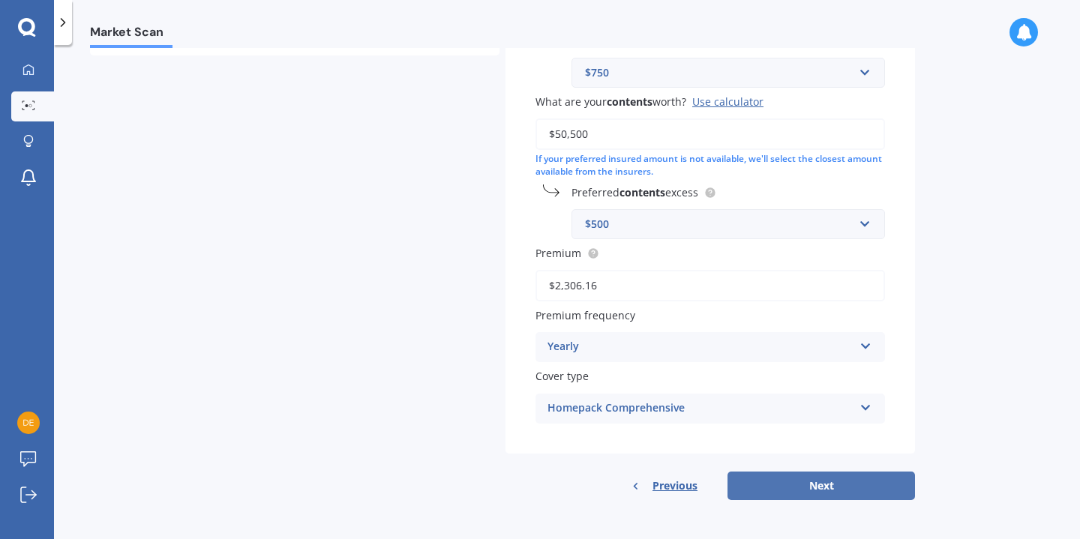
click at [874, 483] on button "Next" at bounding box center [820, 486] width 187 height 28
select select "23"
select select "08"
select select "1988"
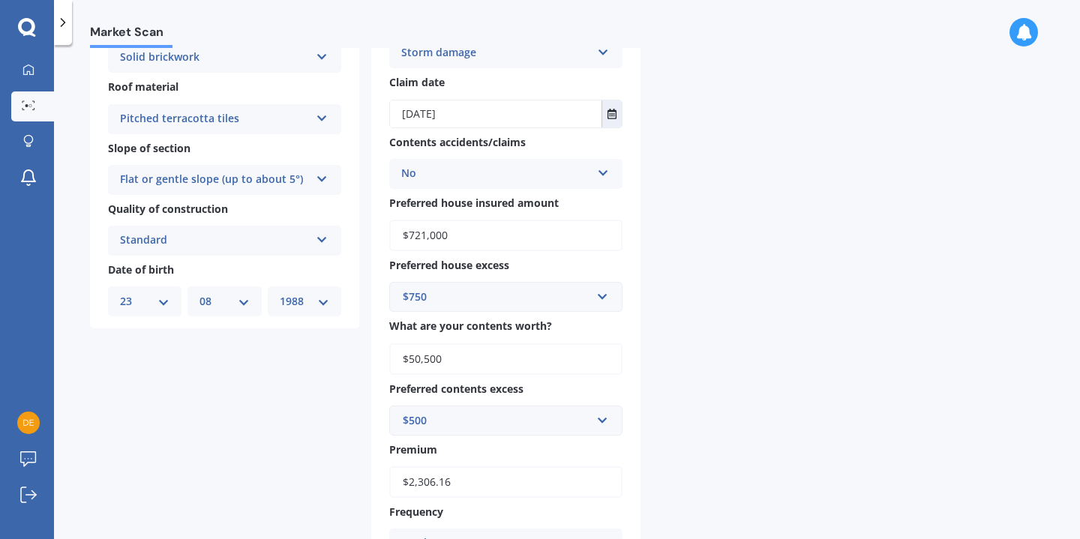
scroll to position [0, 0]
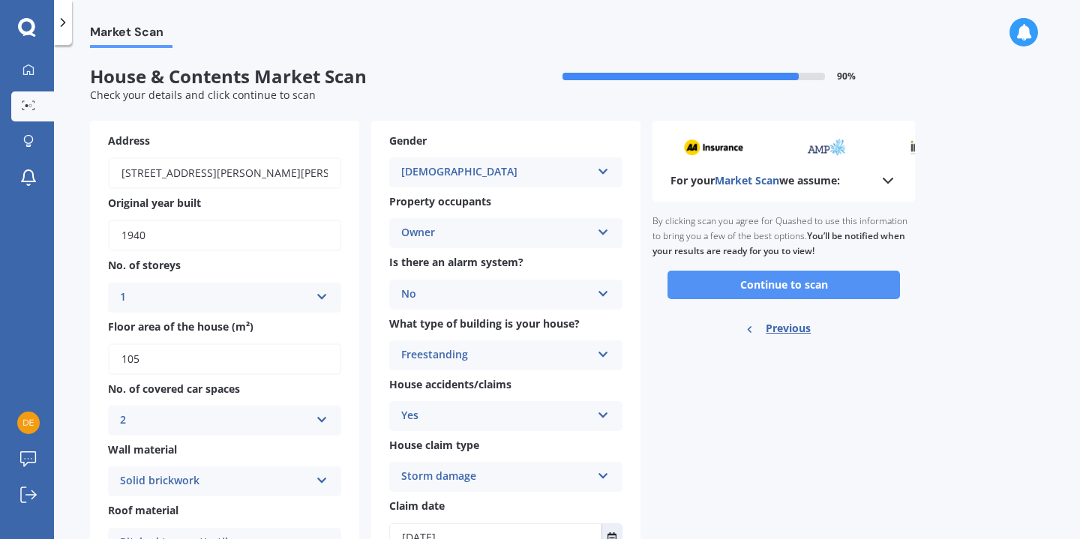
click at [811, 286] on button "Continue to scan" at bounding box center [783, 285] width 232 height 28
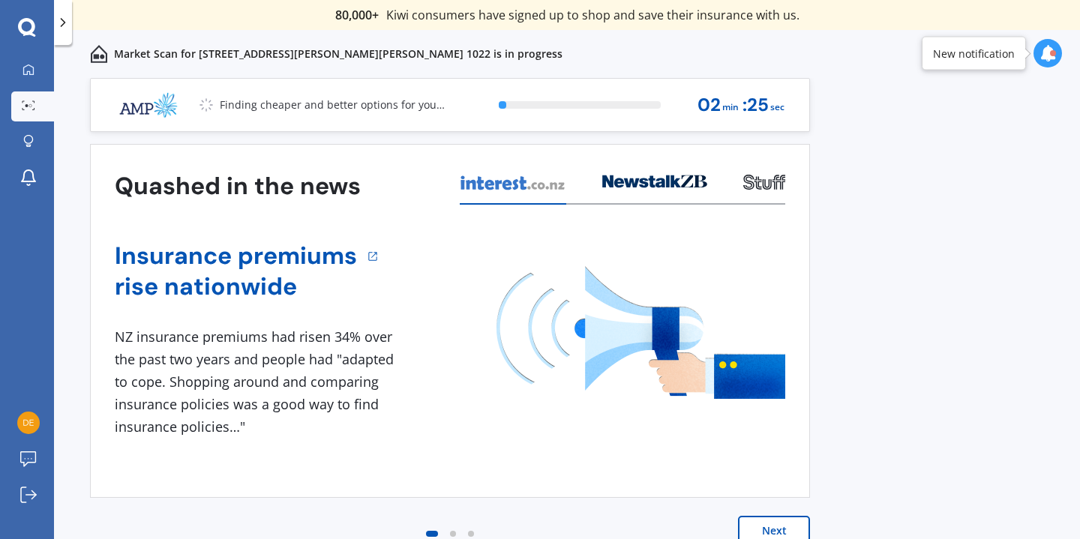
scroll to position [4, 0]
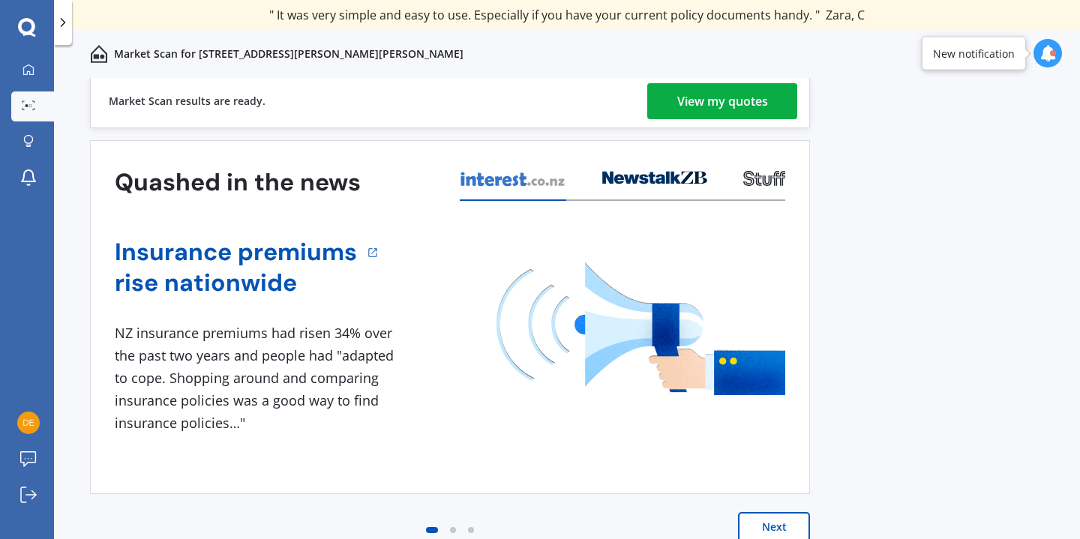
click at [715, 99] on div "View my quotes" at bounding box center [722, 101] width 91 height 36
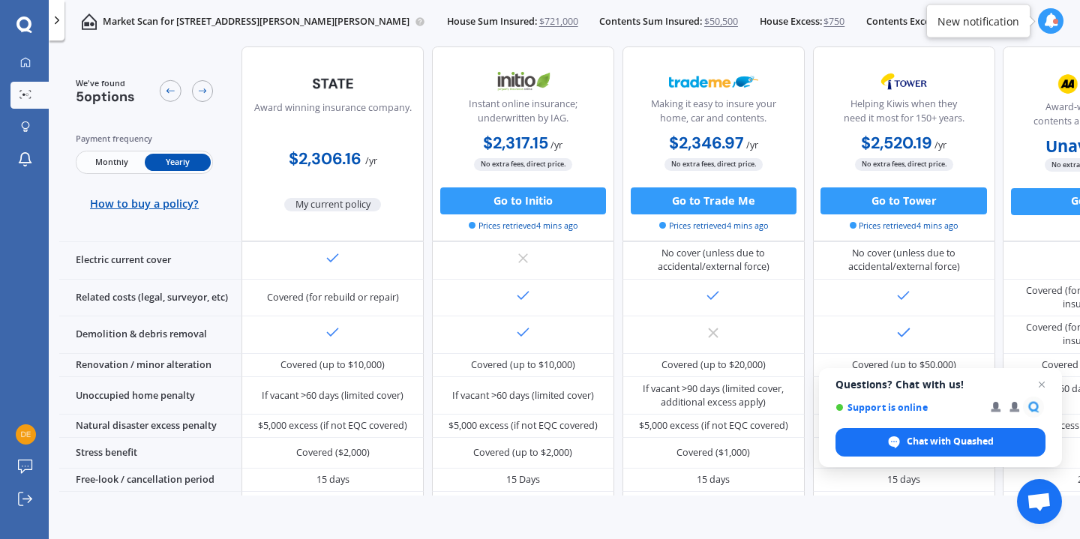
scroll to position [659, 0]
